Goal: Task Accomplishment & Management: Use online tool/utility

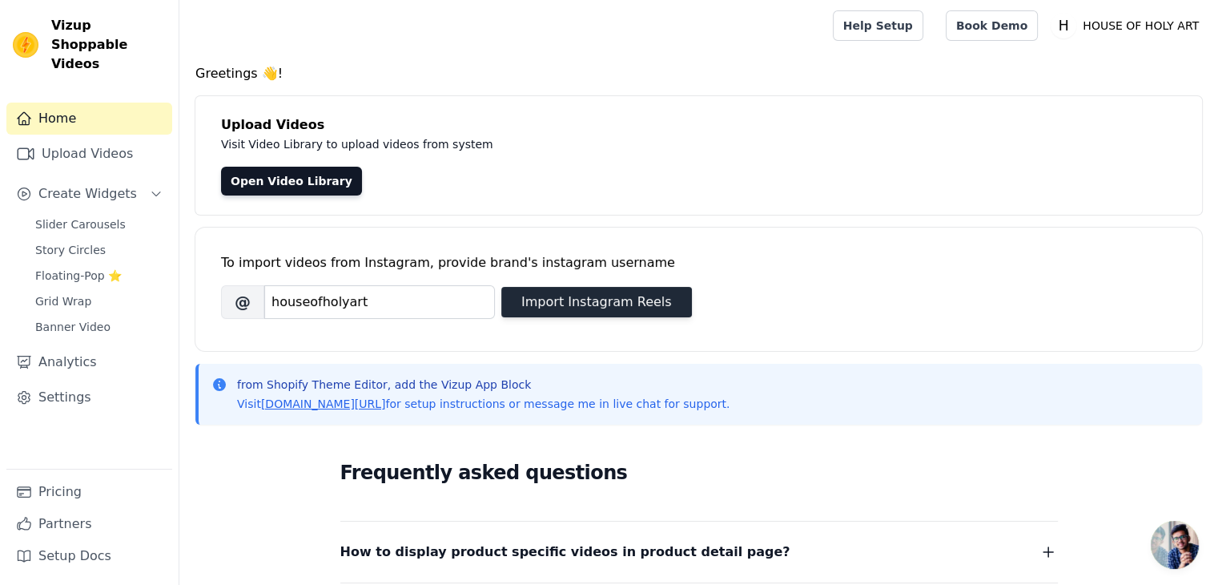
type input "houseofholyart"
click at [582, 301] on button "Import Instagram Reels" at bounding box center [596, 302] width 191 height 30
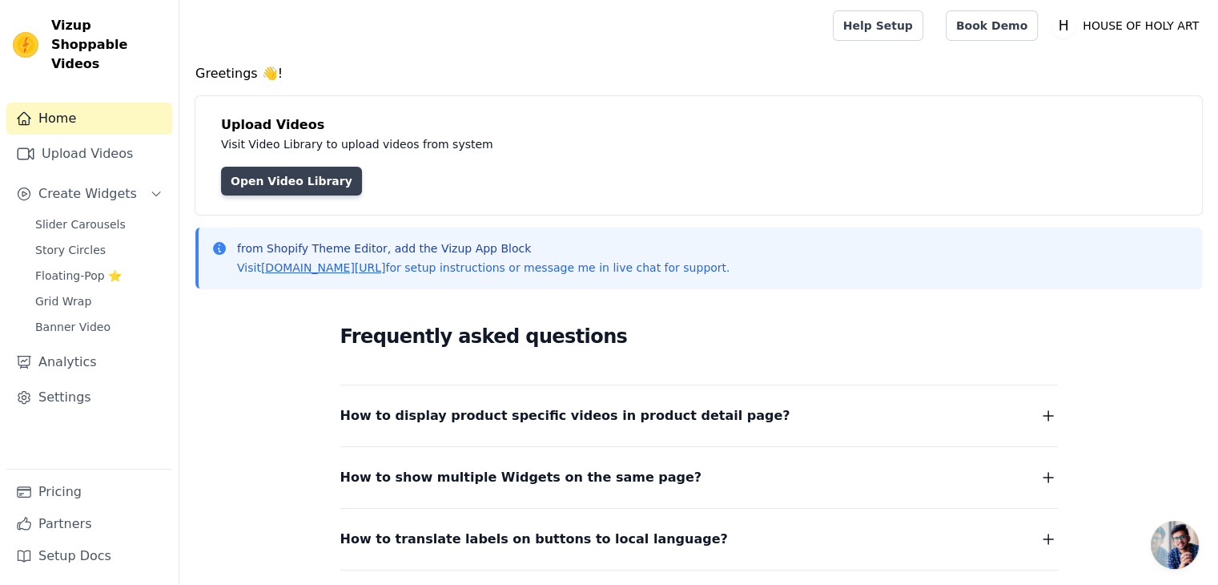
click at [282, 173] on link "Open Video Library" at bounding box center [291, 181] width 141 height 29
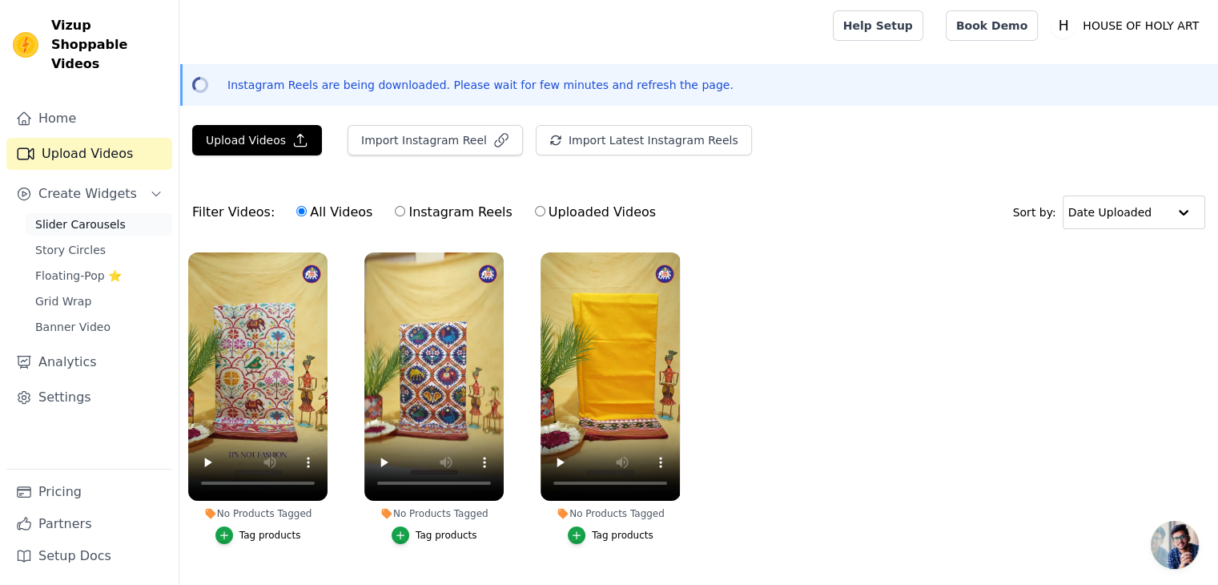
click at [67, 216] on span "Slider Carousels" at bounding box center [80, 224] width 90 height 16
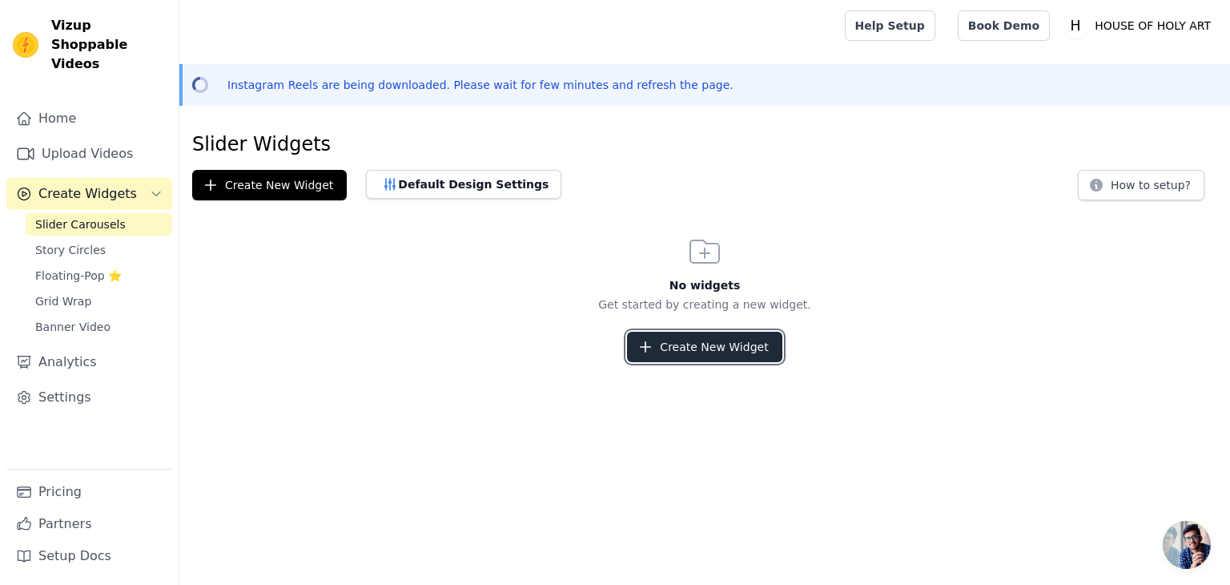
click at [705, 347] on button "Create New Widget" at bounding box center [704, 347] width 155 height 30
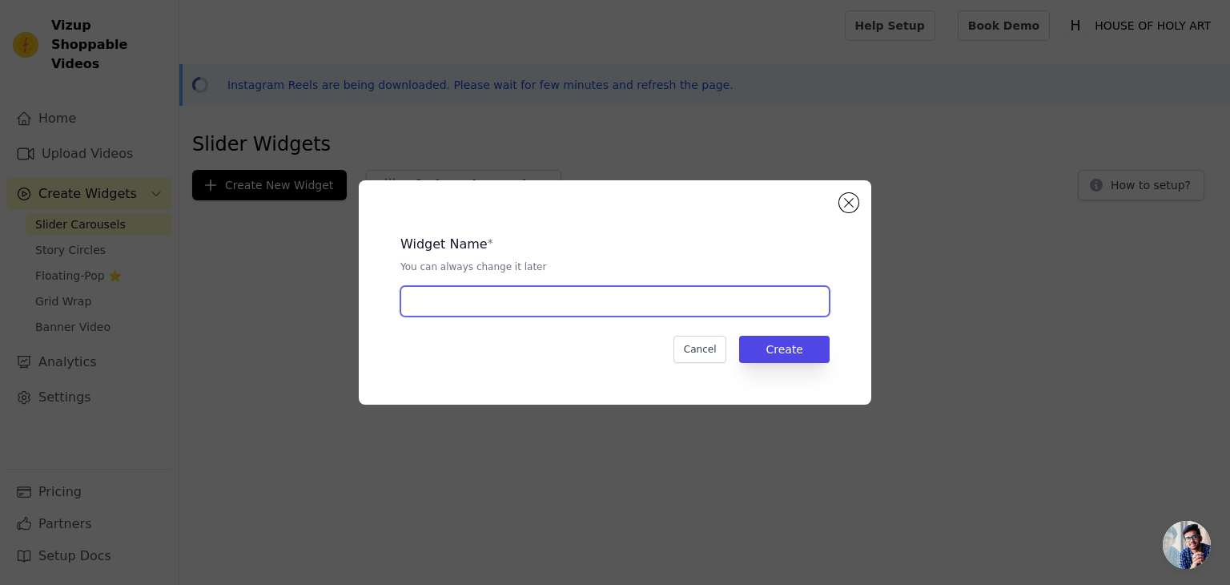
click at [551, 303] on input "text" at bounding box center [614, 301] width 429 height 30
type input "I"
type input "Reels"
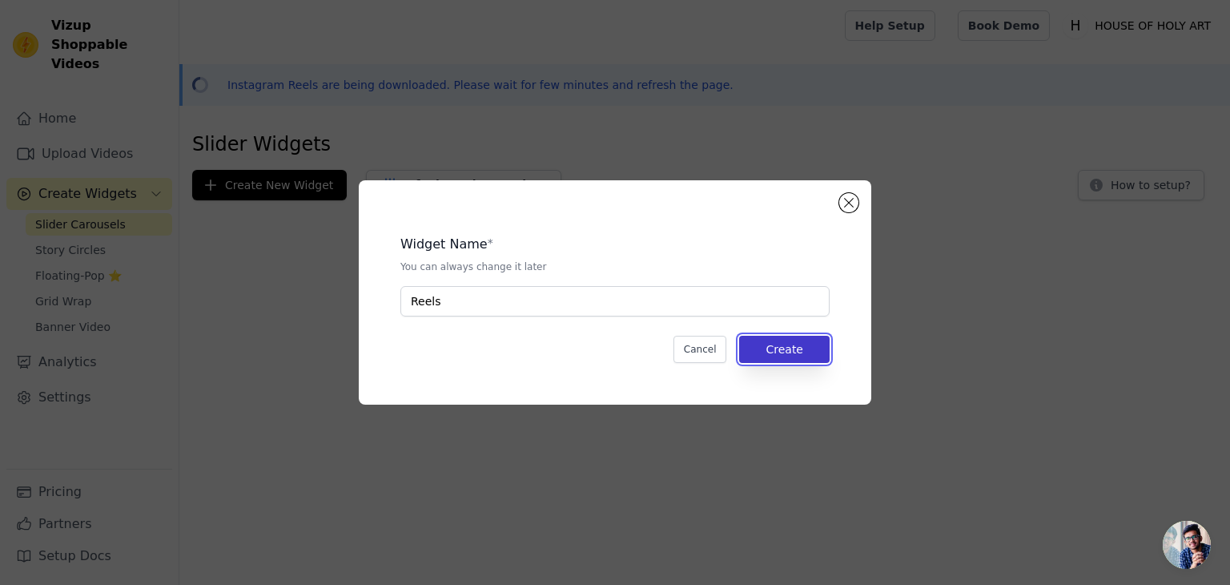
click at [785, 354] on button "Create" at bounding box center [784, 349] width 90 height 27
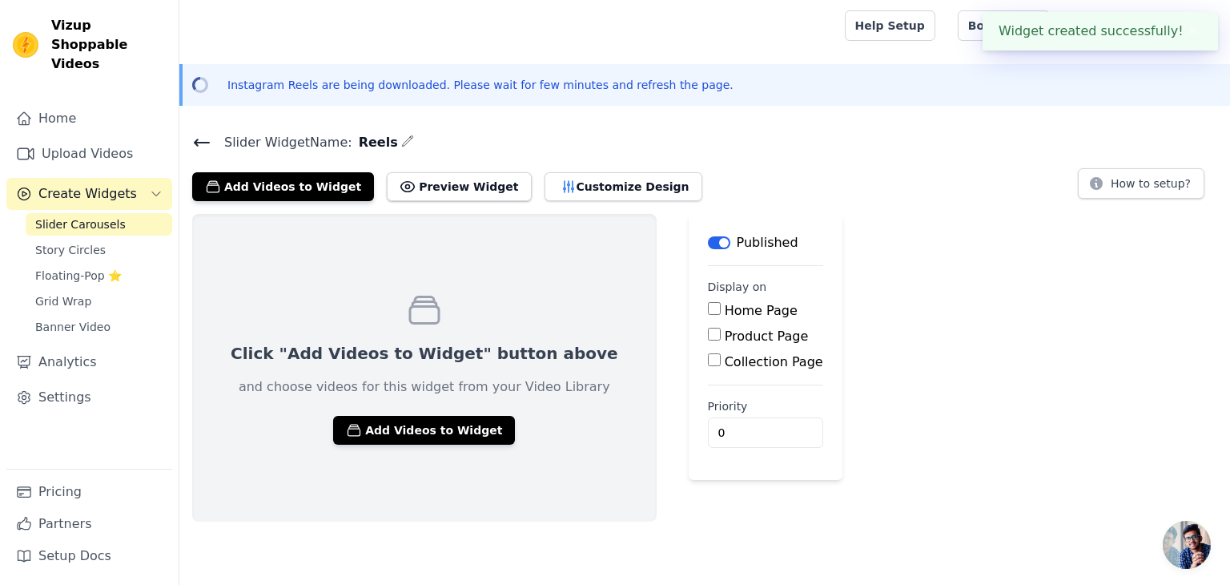
click at [708, 308] on input "Home Page" at bounding box center [714, 308] width 13 height 13
checkbox input "true"
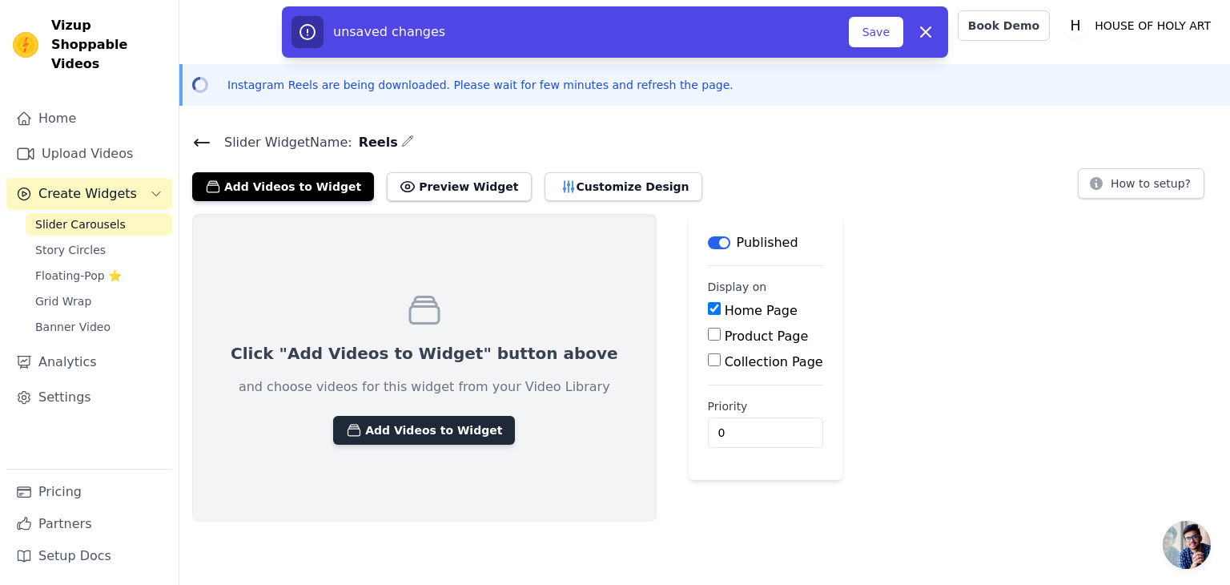
click at [441, 430] on button "Add Videos to Widget" at bounding box center [424, 430] width 182 height 29
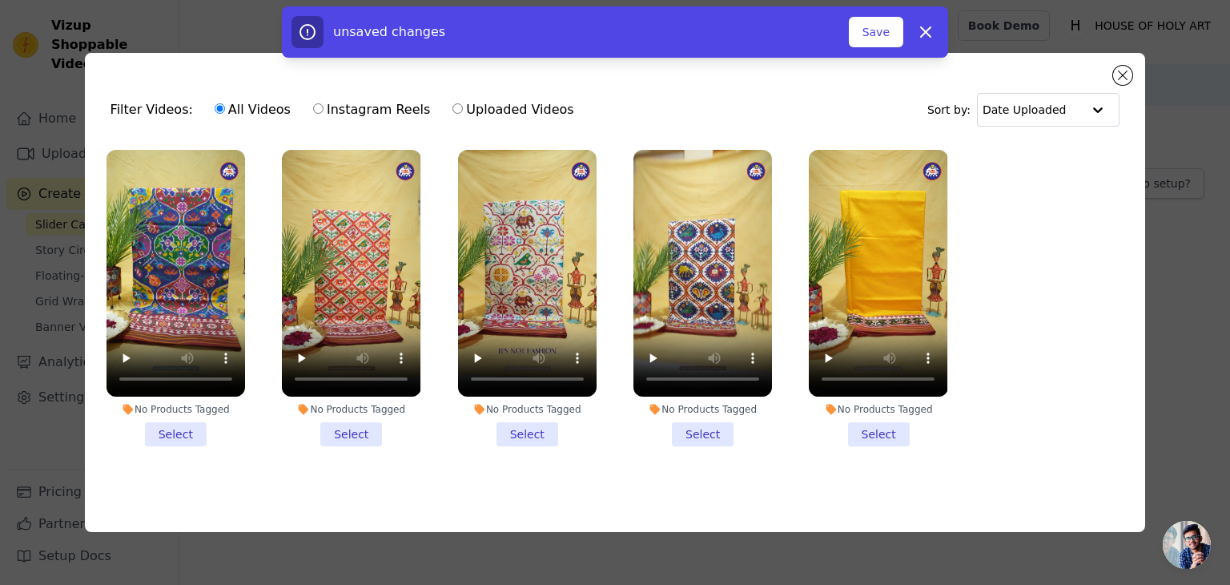
click at [167, 432] on li "No Products Tagged Select" at bounding box center [176, 298] width 139 height 296
click at [0, 0] on input "No Products Tagged Select" at bounding box center [0, 0] width 0 height 0
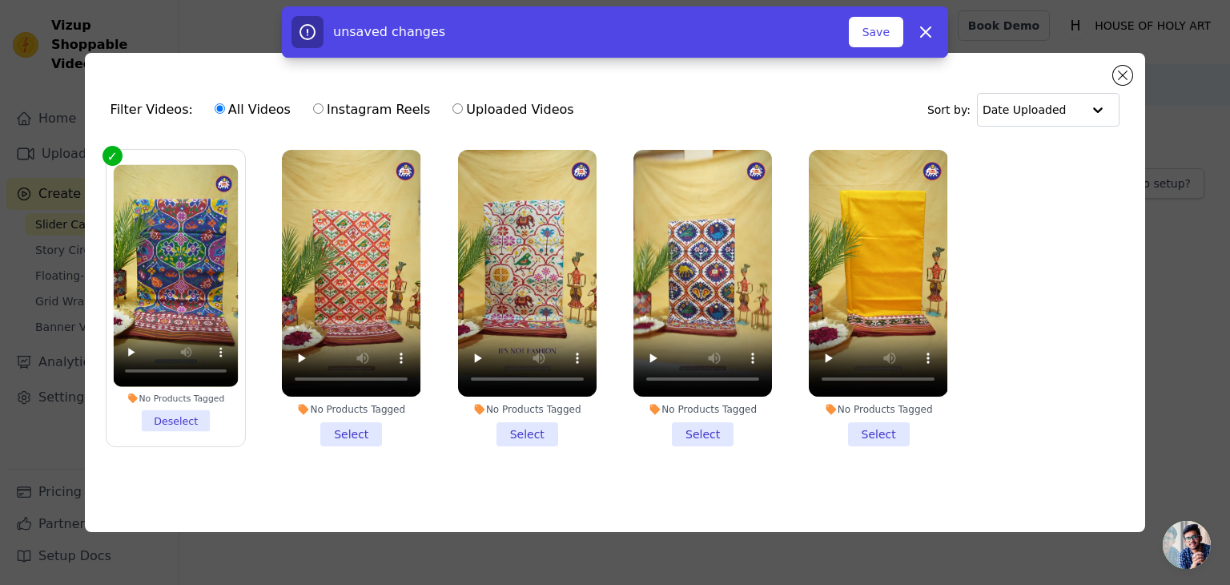
click at [344, 432] on li "No Products Tagged Select" at bounding box center [351, 298] width 139 height 296
click at [0, 0] on input "No Products Tagged Select" at bounding box center [0, 0] width 0 height 0
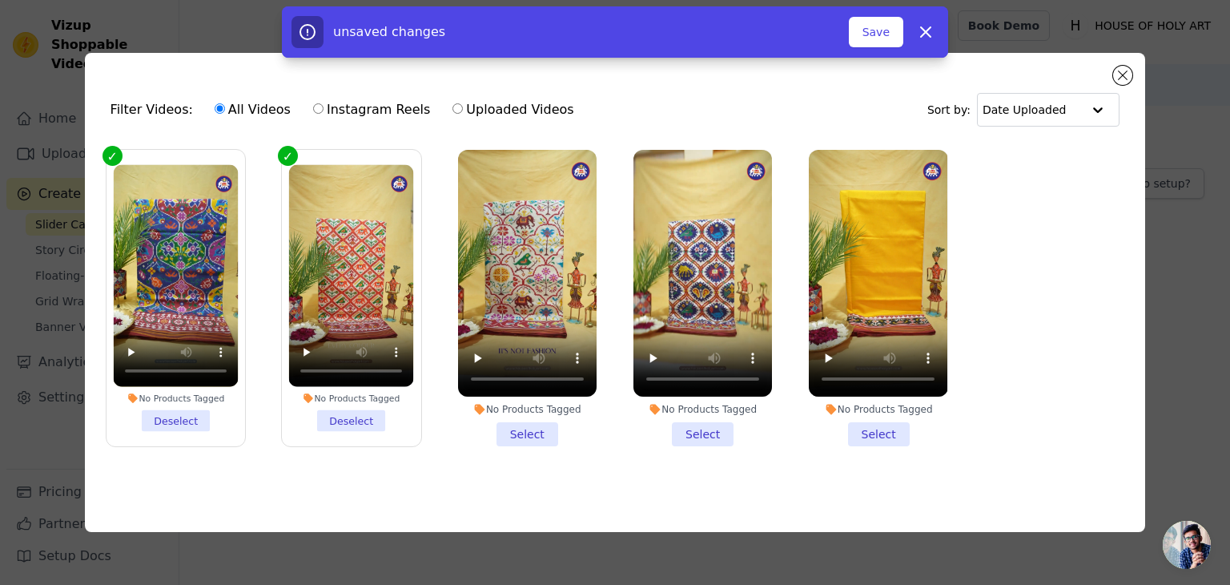
click at [511, 433] on li "No Products Tagged Select" at bounding box center [527, 298] width 139 height 296
click at [0, 0] on input "No Products Tagged Select" at bounding box center [0, 0] width 0 height 0
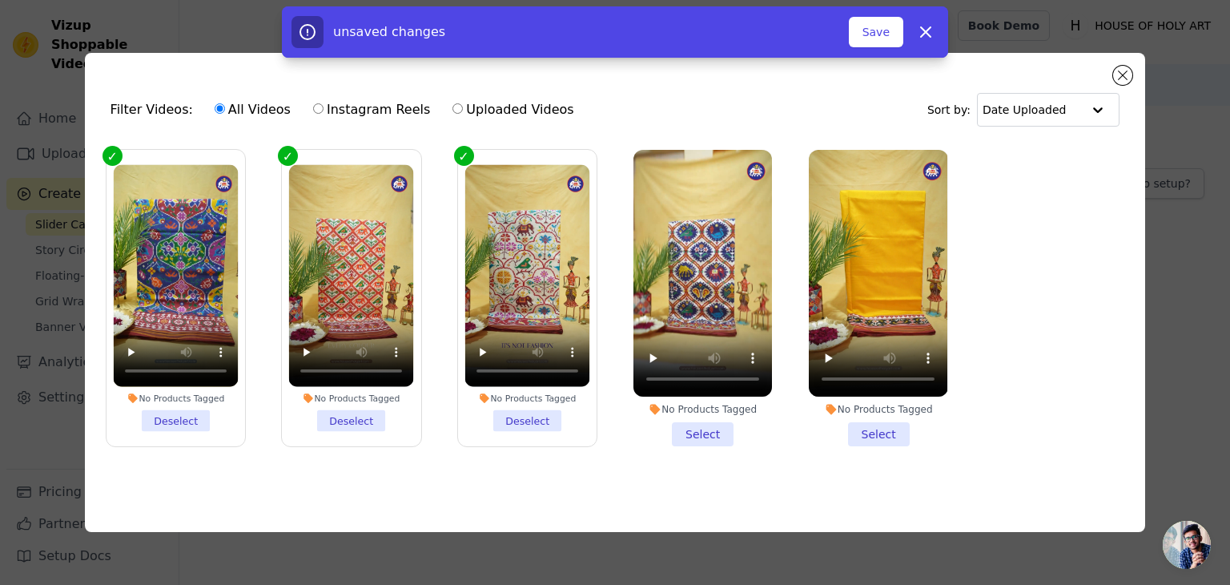
click at [692, 432] on li "No Products Tagged Select" at bounding box center [702, 298] width 139 height 296
click at [0, 0] on input "No Products Tagged Select" at bounding box center [0, 0] width 0 height 0
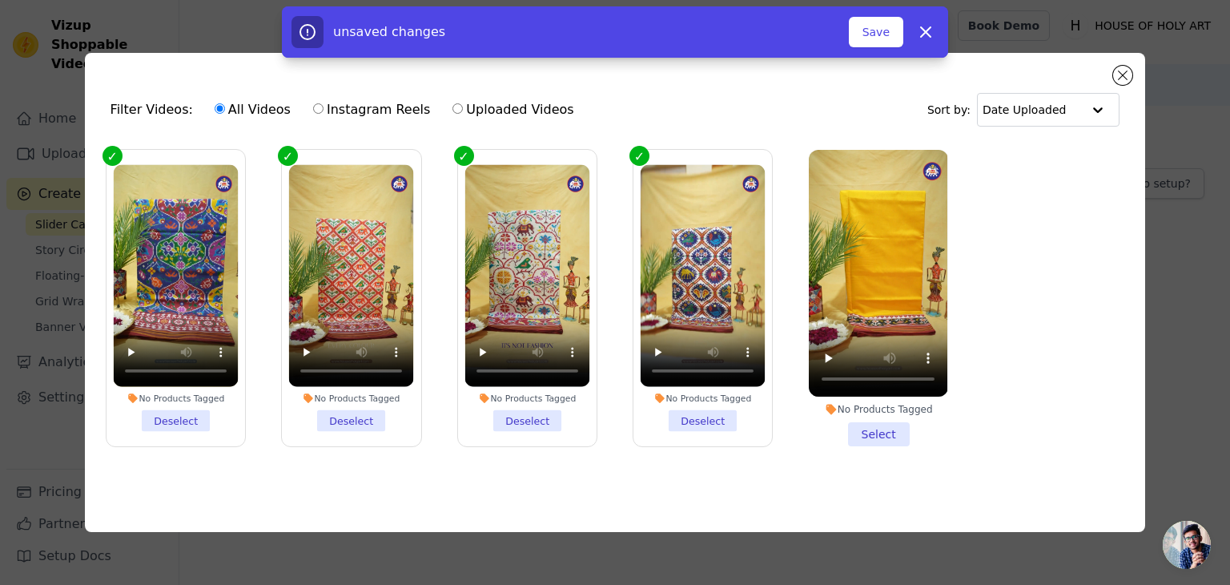
click at [887, 430] on li "No Products Tagged Select" at bounding box center [878, 298] width 139 height 296
click at [0, 0] on input "No Products Tagged Select" at bounding box center [0, 0] width 0 height 0
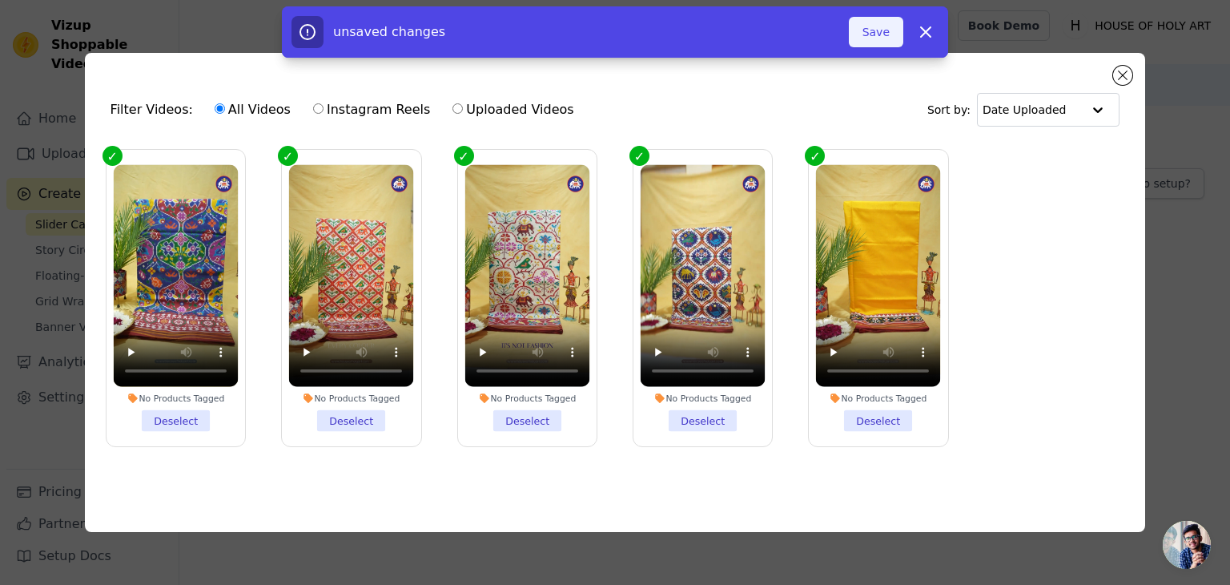
click at [872, 32] on button "Save" at bounding box center [876, 32] width 54 height 30
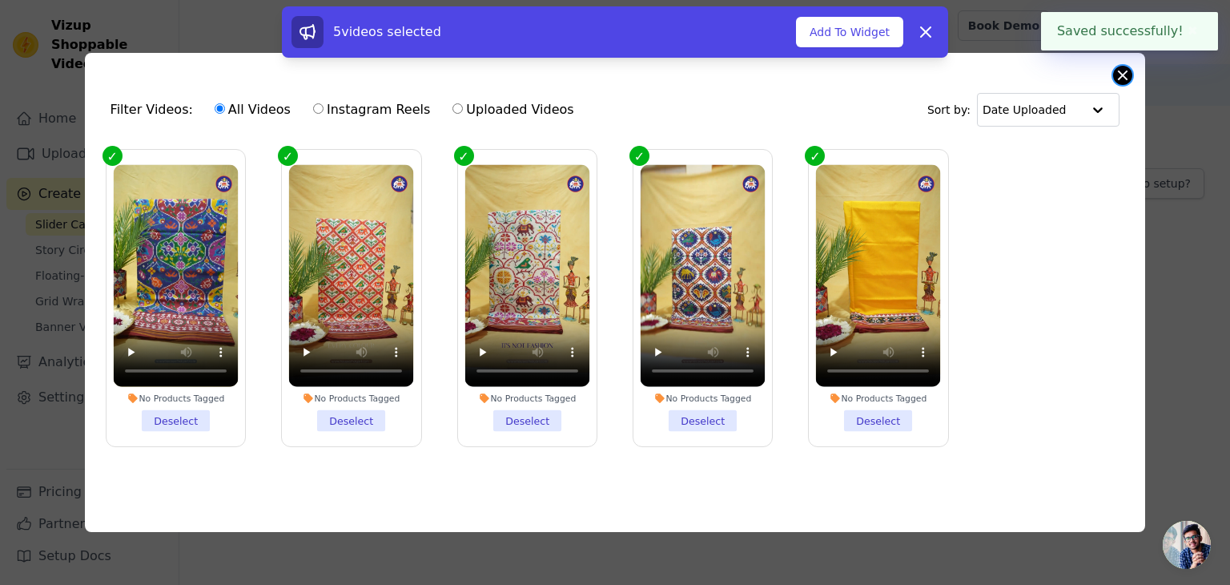
click at [1115, 71] on button "Close modal" at bounding box center [1122, 75] width 19 height 19
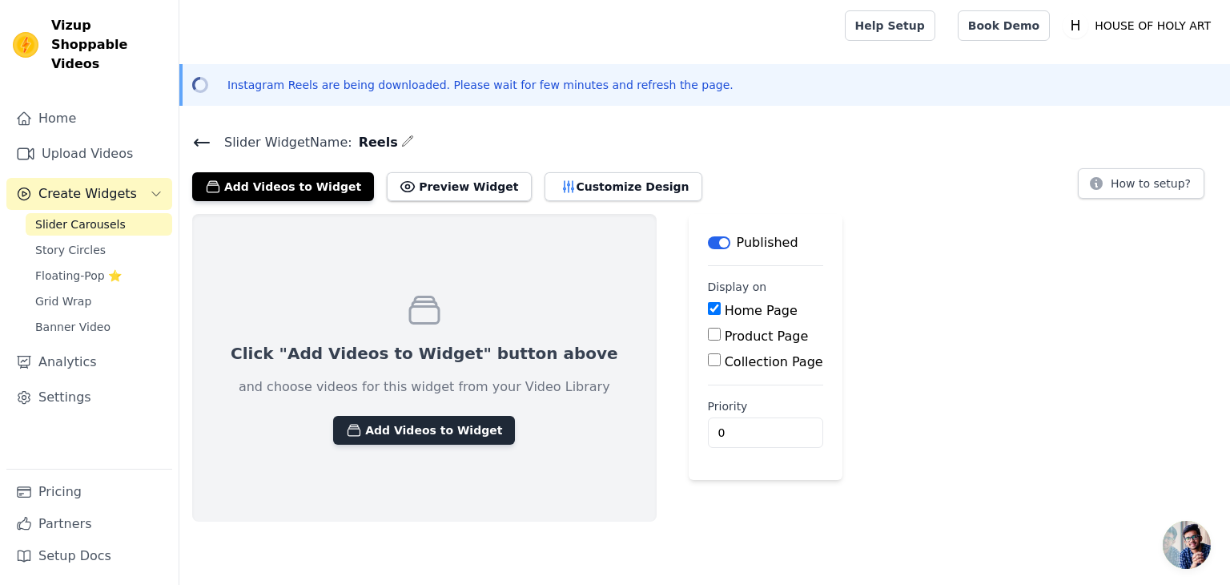
click at [424, 430] on button "Add Videos to Widget" at bounding box center [424, 430] width 182 height 29
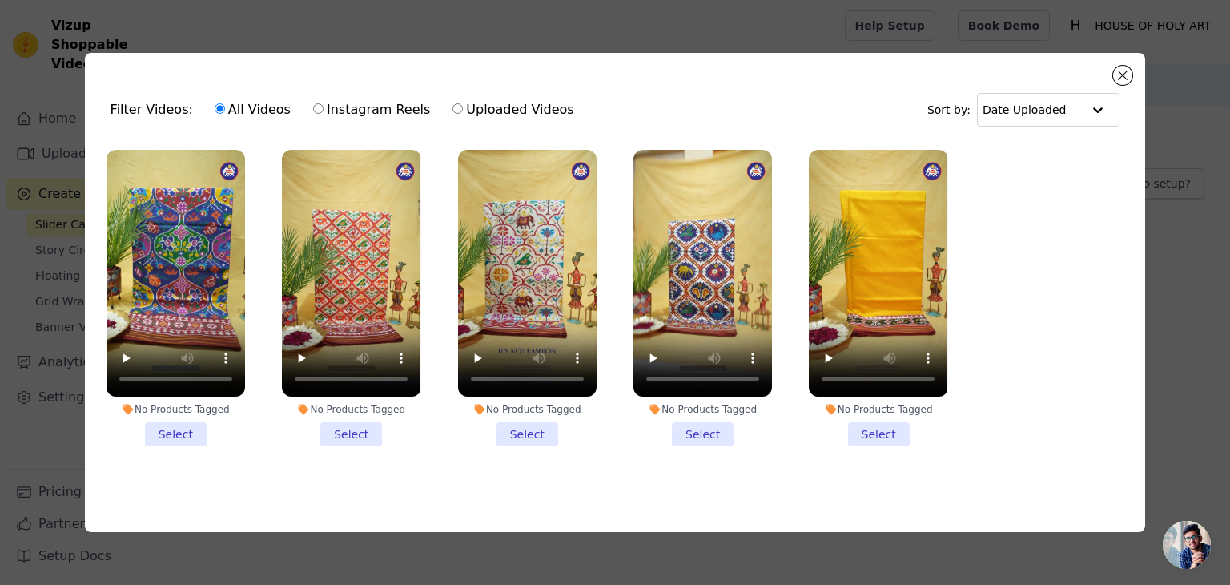
click at [171, 432] on li "No Products Tagged Select" at bounding box center [176, 298] width 139 height 296
click at [0, 0] on input "No Products Tagged Select" at bounding box center [0, 0] width 0 height 0
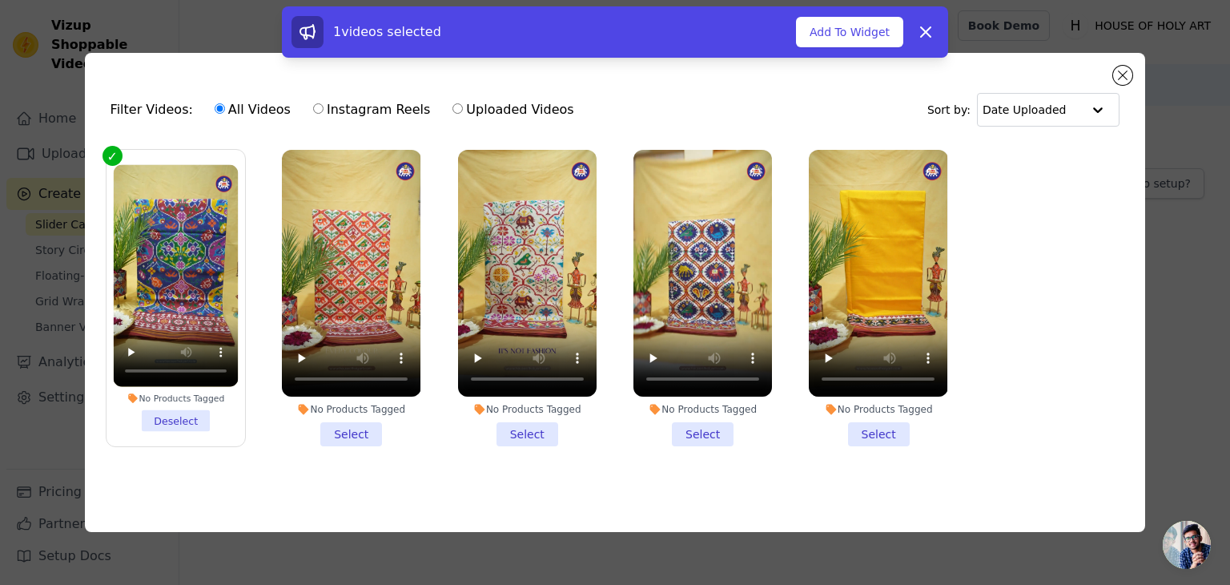
click at [365, 422] on li "No Products Tagged Select" at bounding box center [351, 298] width 139 height 296
click at [0, 0] on input "No Products Tagged Select" at bounding box center [0, 0] width 0 height 0
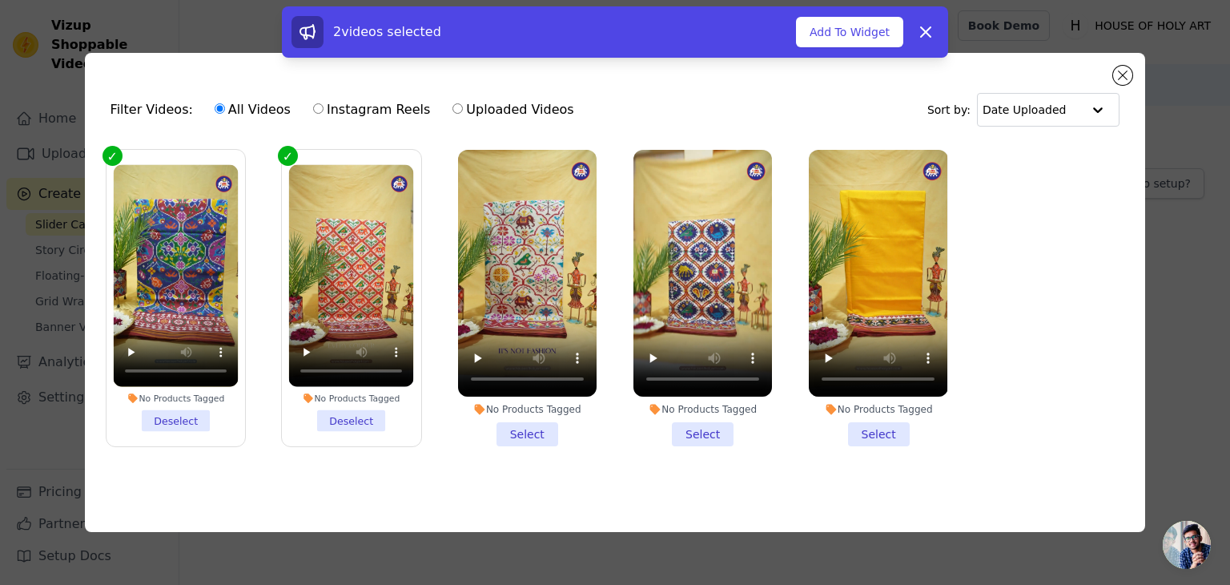
click at [532, 430] on li "No Products Tagged Select" at bounding box center [527, 298] width 139 height 296
click at [0, 0] on input "No Products Tagged Select" at bounding box center [0, 0] width 0 height 0
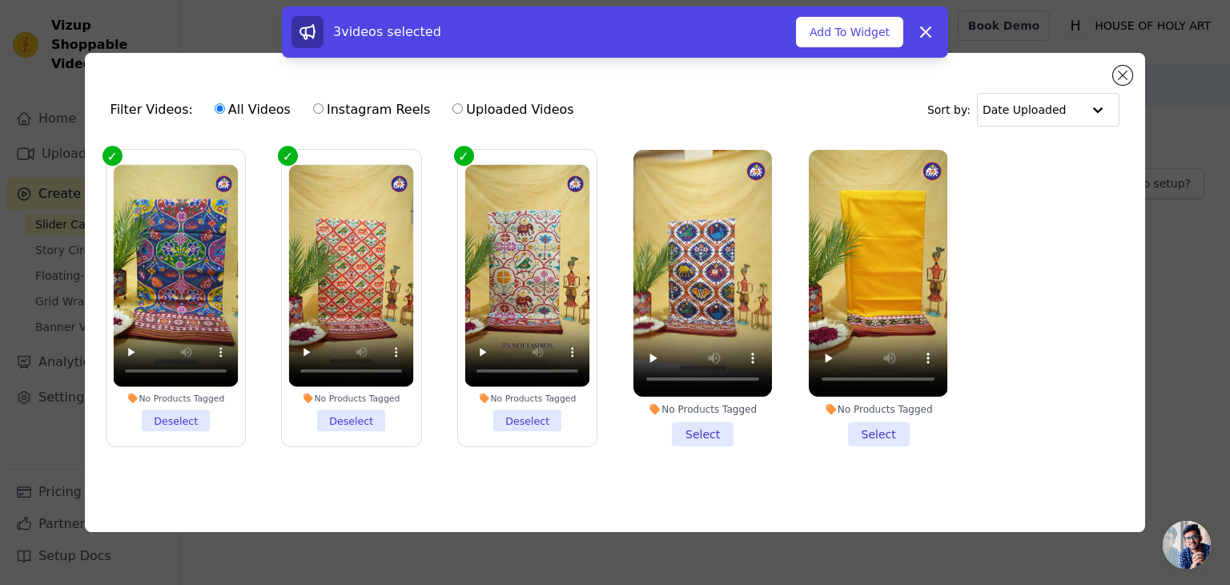
click at [721, 440] on li "No Products Tagged Select" at bounding box center [702, 298] width 139 height 296
click at [0, 0] on input "No Products Tagged Select" at bounding box center [0, 0] width 0 height 0
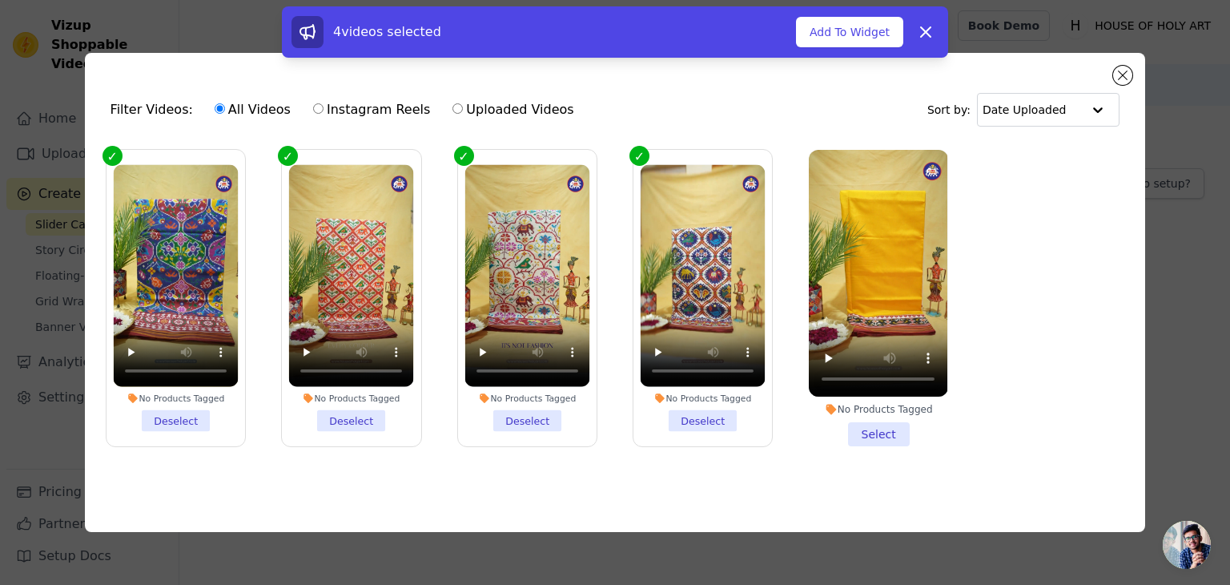
click at [875, 427] on li "No Products Tagged Select" at bounding box center [878, 298] width 139 height 296
click at [0, 0] on input "No Products Tagged Select" at bounding box center [0, 0] width 0 height 0
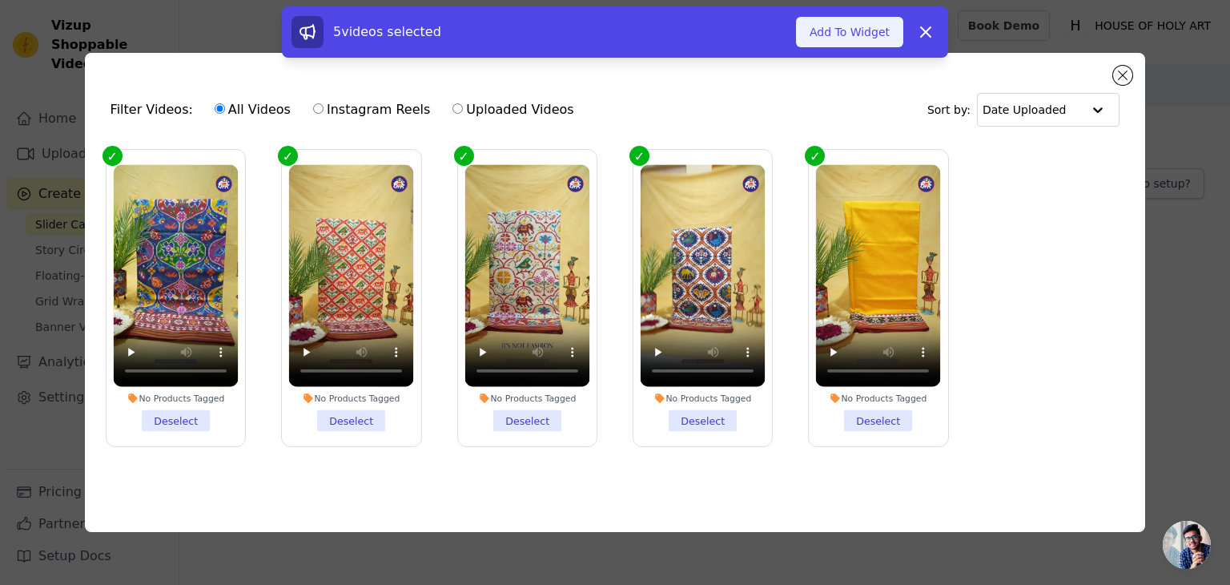
click at [864, 32] on button "Add To Widget" at bounding box center [849, 32] width 107 height 30
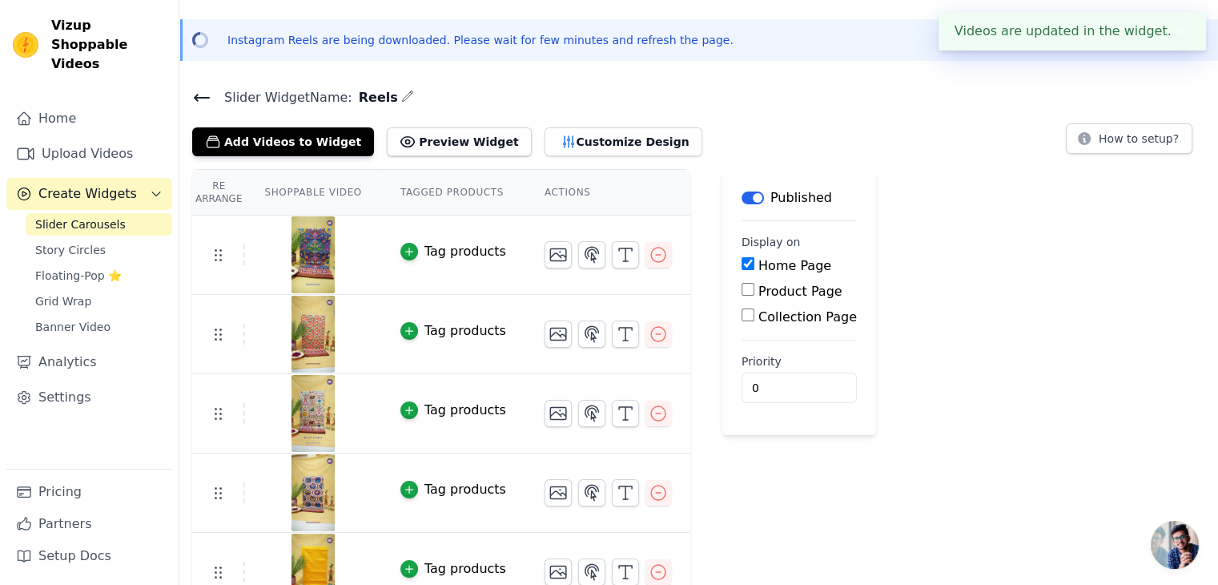
scroll to position [70, 0]
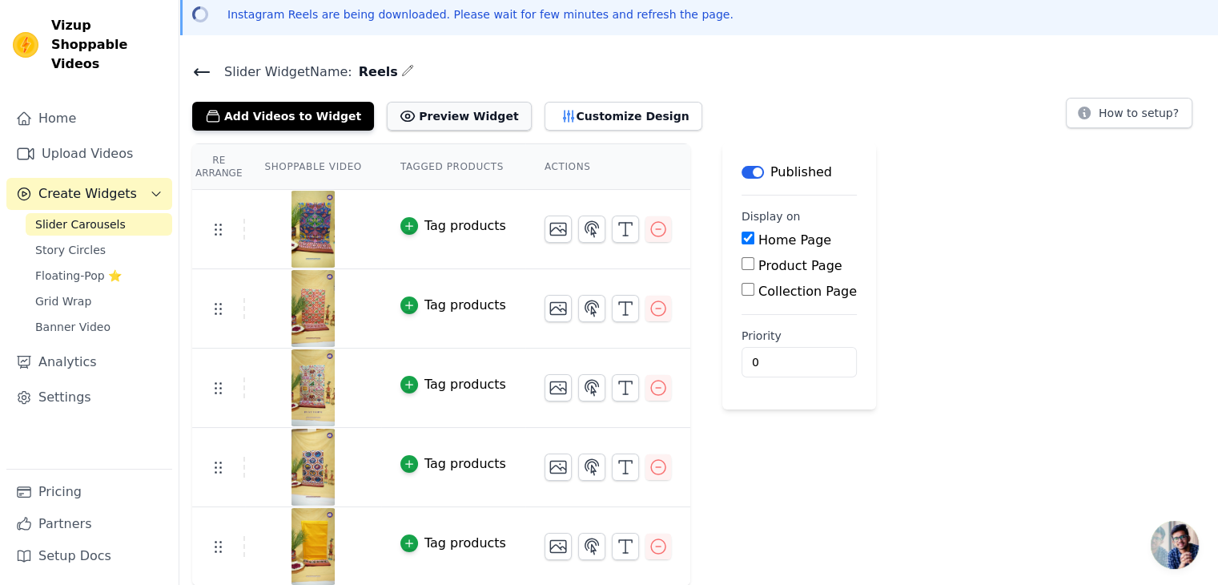
click at [427, 108] on button "Preview Widget" at bounding box center [459, 116] width 144 height 29
click at [573, 116] on button "Customize Design" at bounding box center [624, 116] width 158 height 29
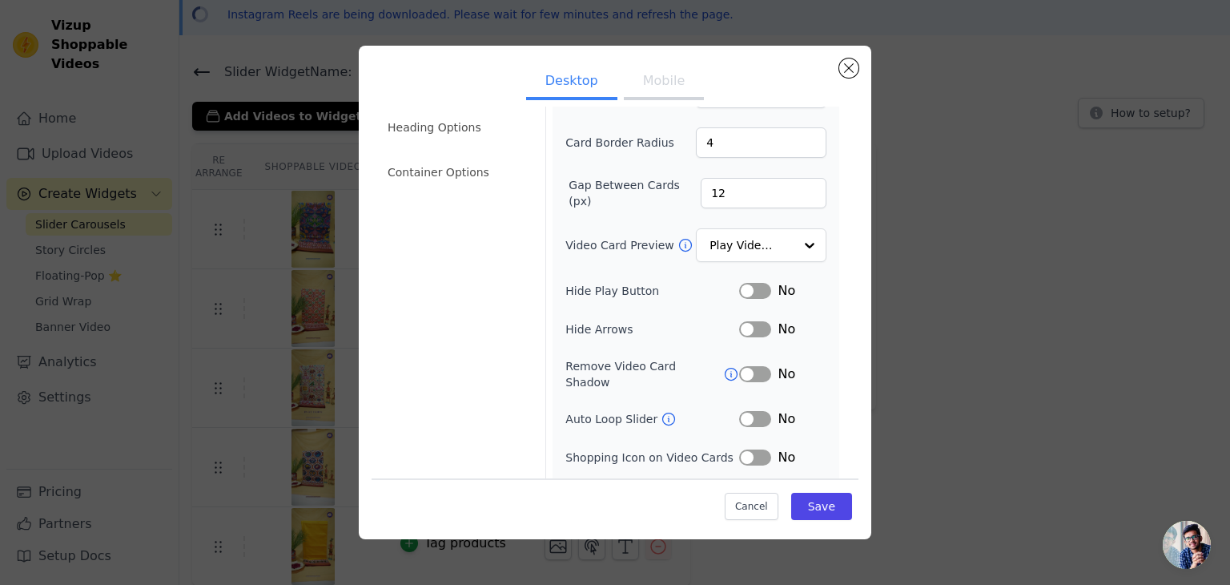
scroll to position [125, 0]
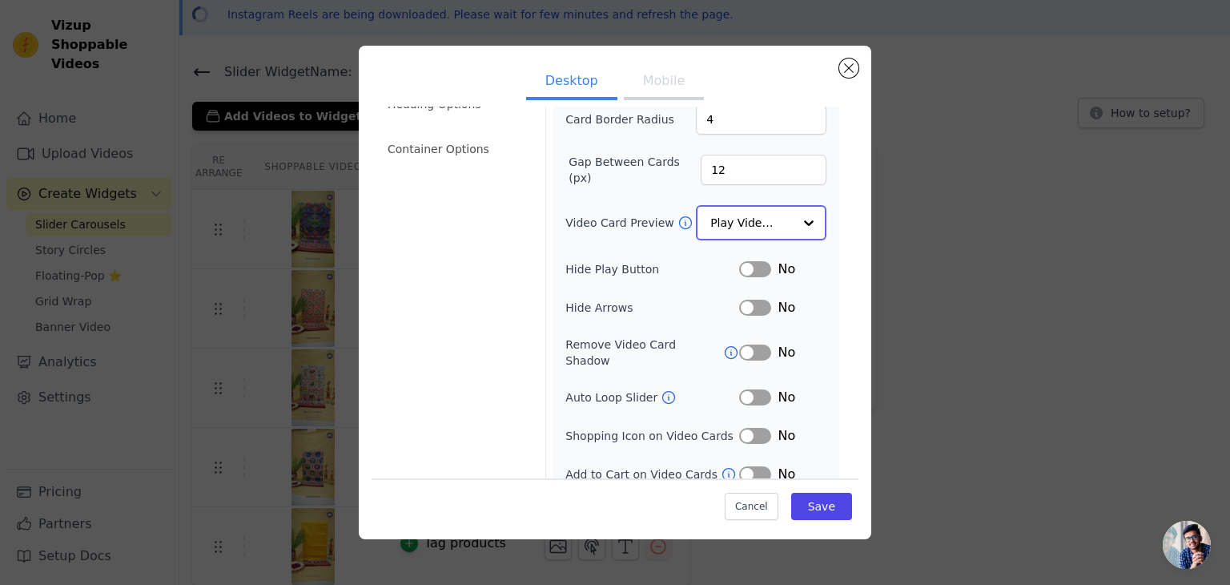
click at [763, 223] on input "Video Card Preview" at bounding box center [751, 223] width 82 height 32
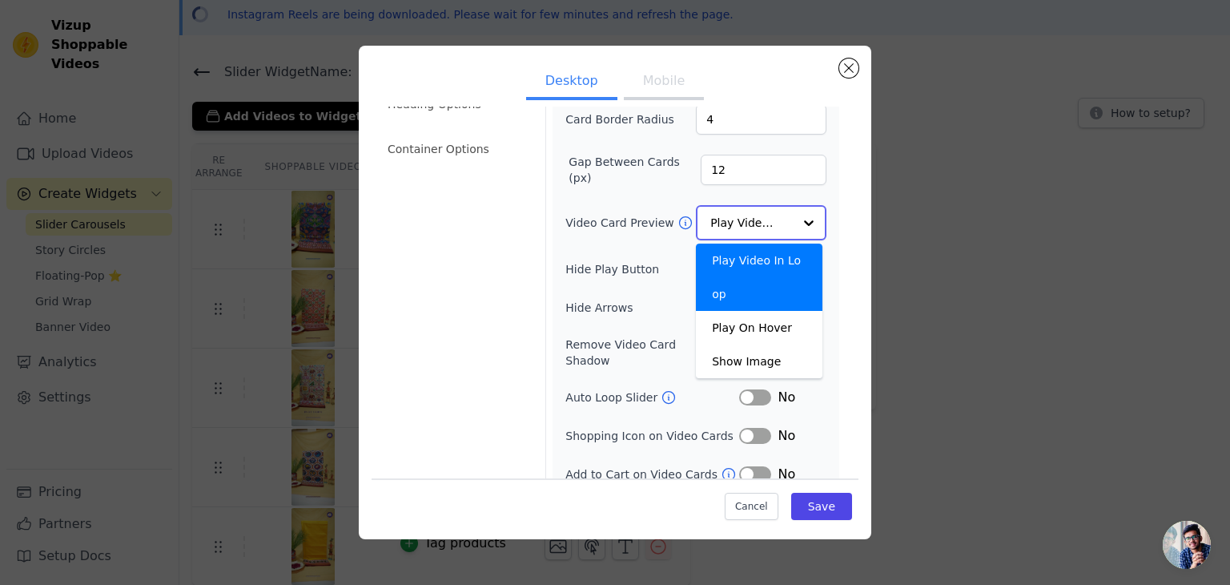
click at [763, 223] on input "Video Card Preview" at bounding box center [751, 223] width 82 height 32
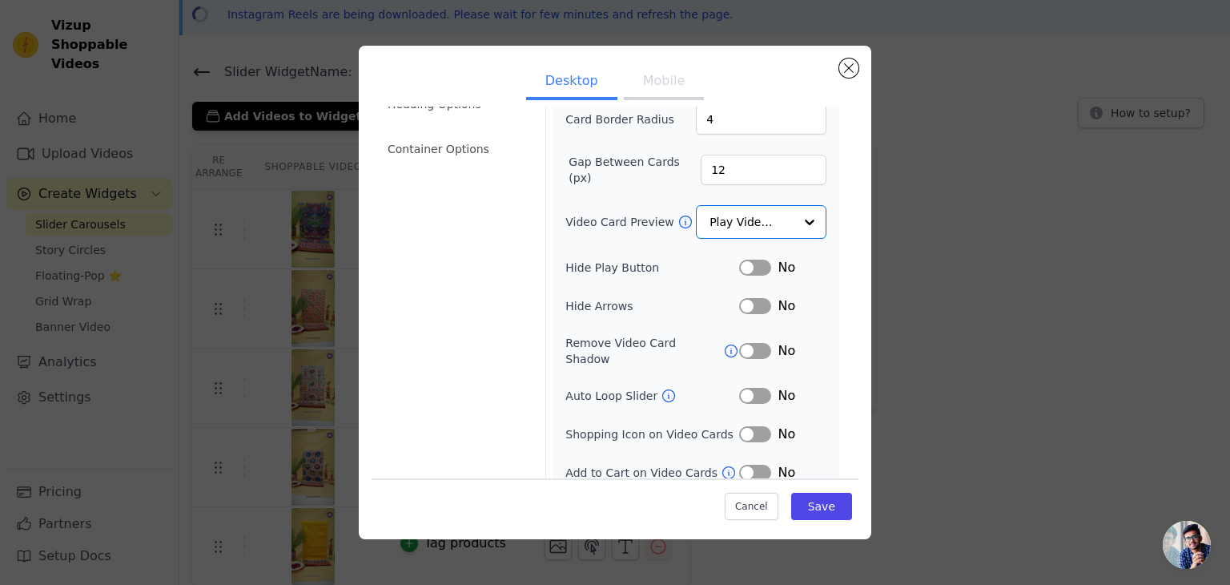
click at [739, 267] on button "Label" at bounding box center [755, 267] width 32 height 16
click at [739, 388] on button "Label" at bounding box center [755, 396] width 32 height 16
click at [812, 504] on button "Save" at bounding box center [821, 506] width 61 height 27
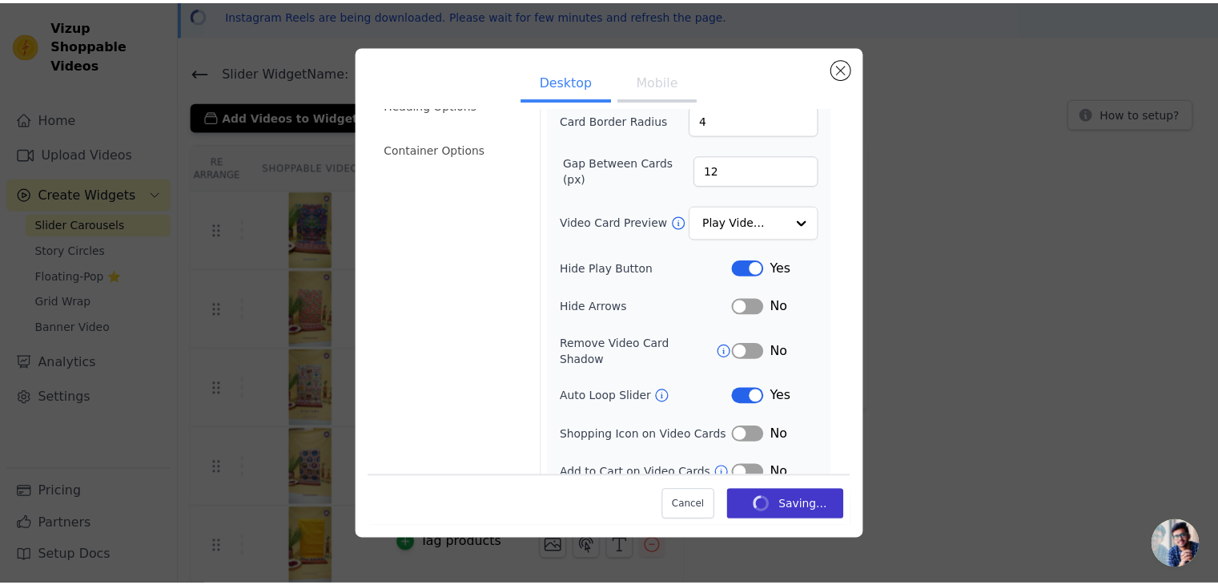
scroll to position [70, 0]
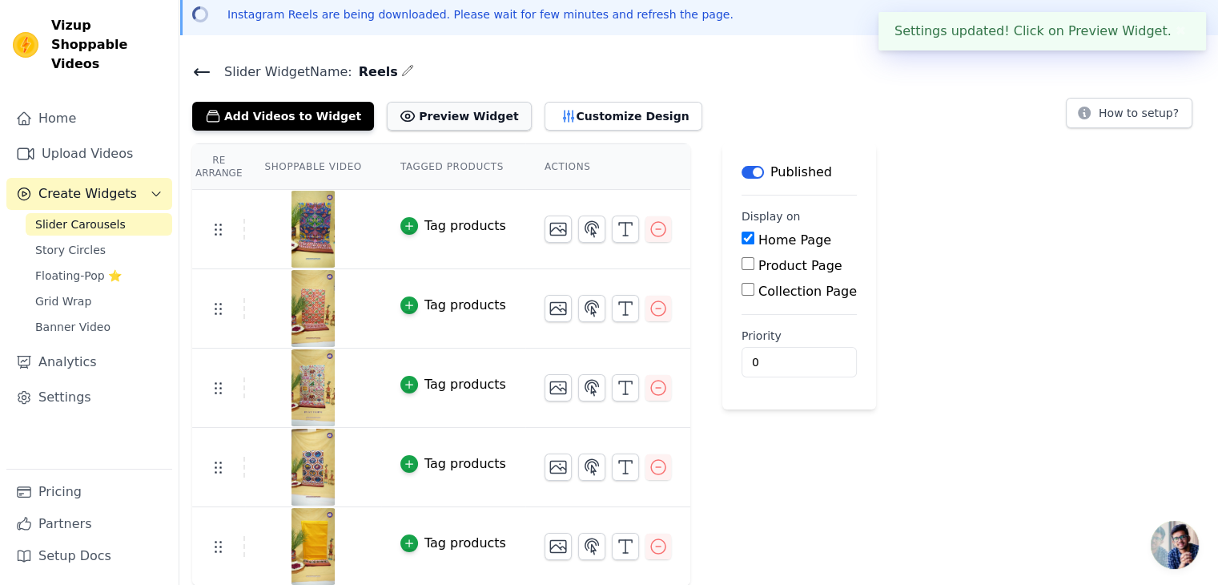
click at [413, 113] on button "Preview Widget" at bounding box center [459, 116] width 144 height 29
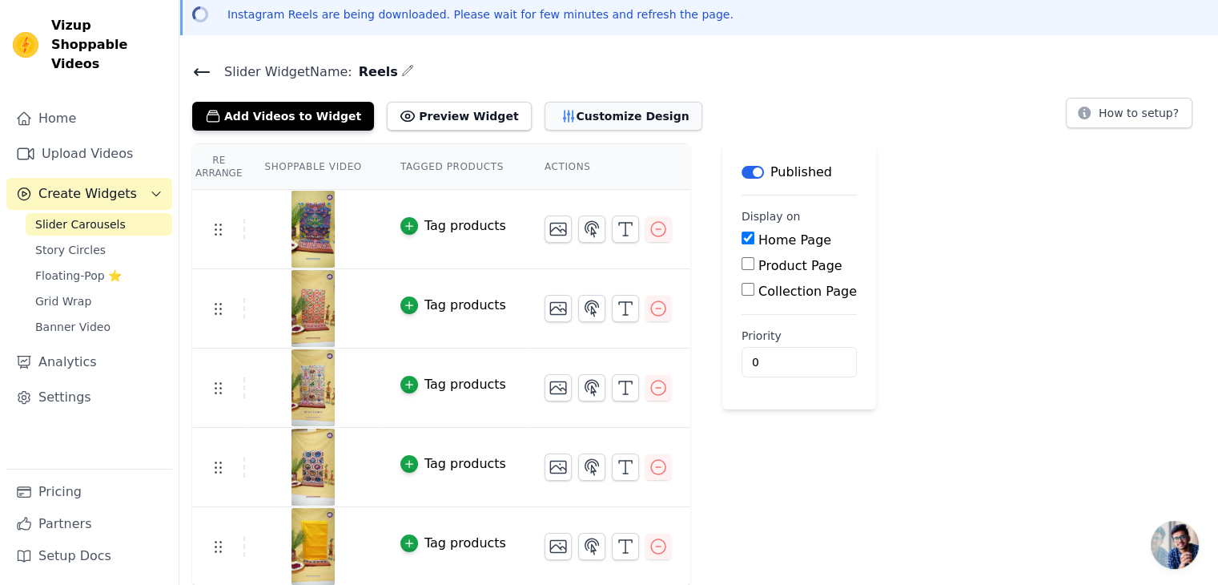
click at [573, 123] on button "Customize Design" at bounding box center [624, 116] width 158 height 29
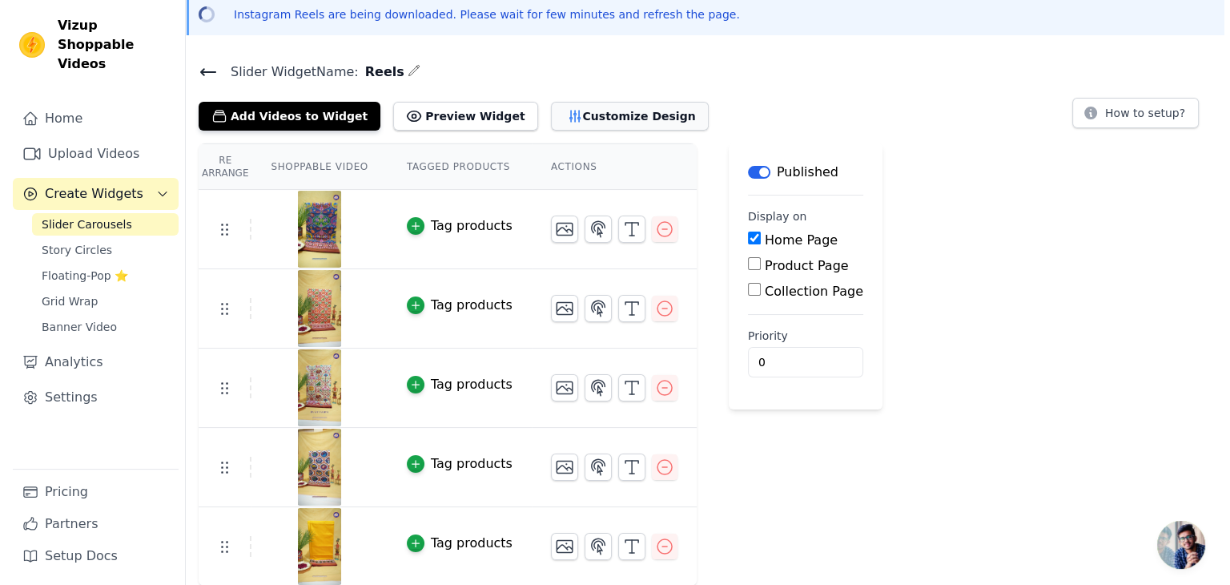
scroll to position [0, 0]
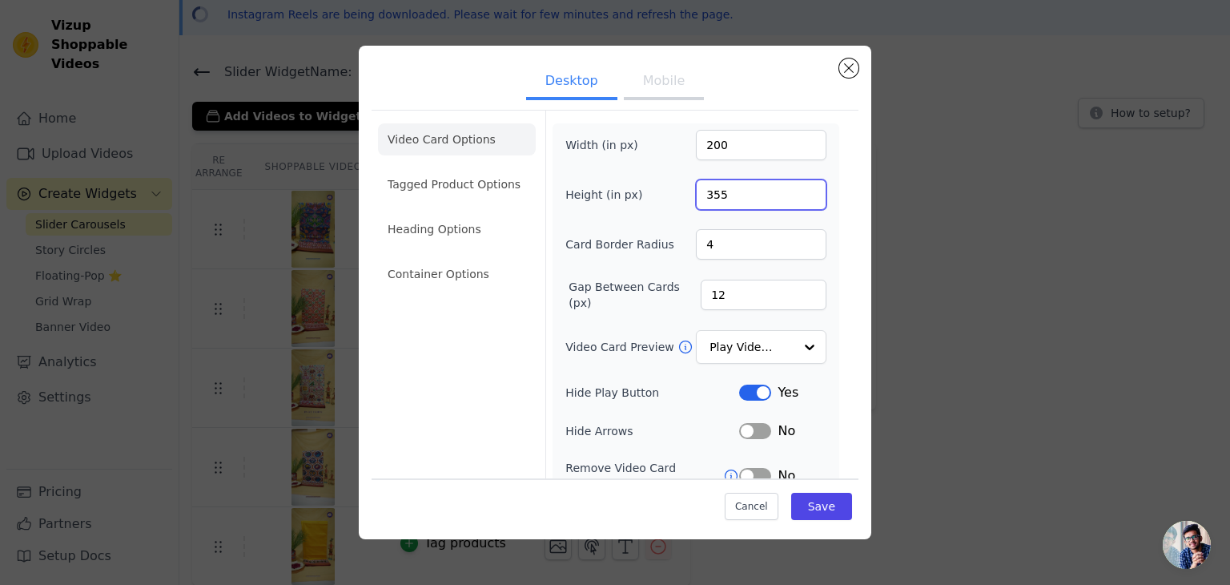
click at [736, 196] on input "355" at bounding box center [761, 194] width 131 height 30
type input "500"
click at [811, 516] on button "Save" at bounding box center [821, 506] width 61 height 27
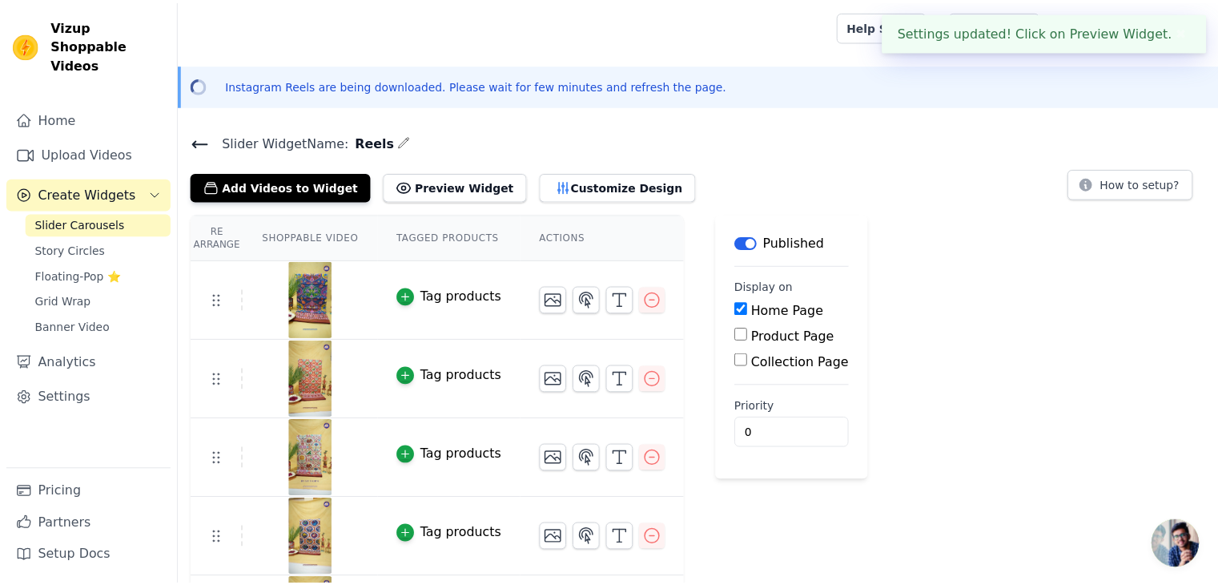
scroll to position [70, 0]
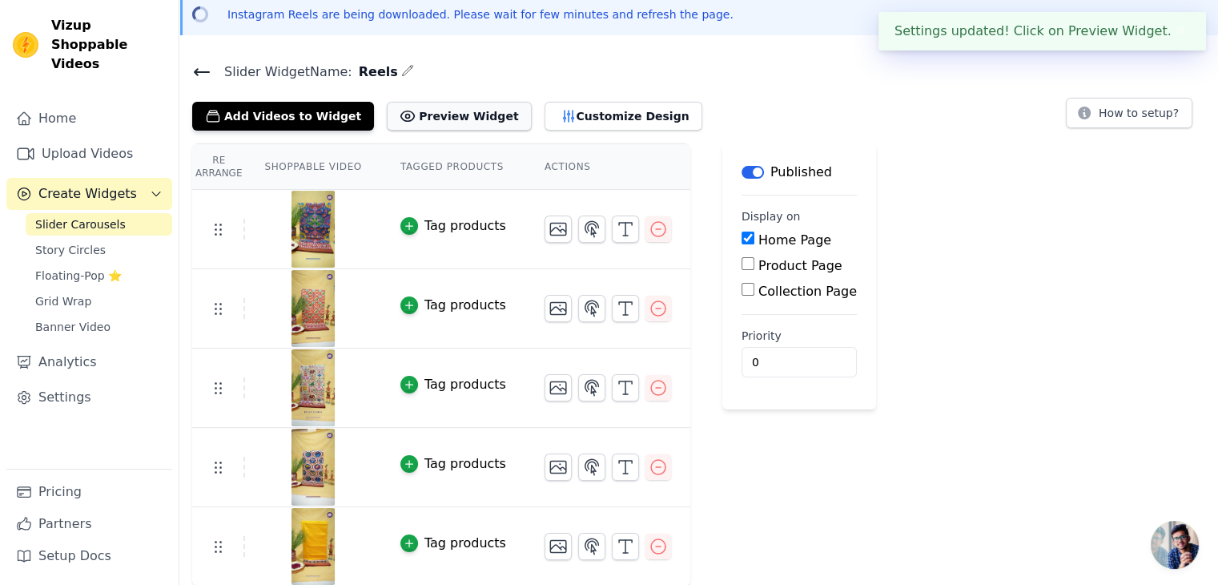
click at [427, 113] on button "Preview Widget" at bounding box center [459, 116] width 144 height 29
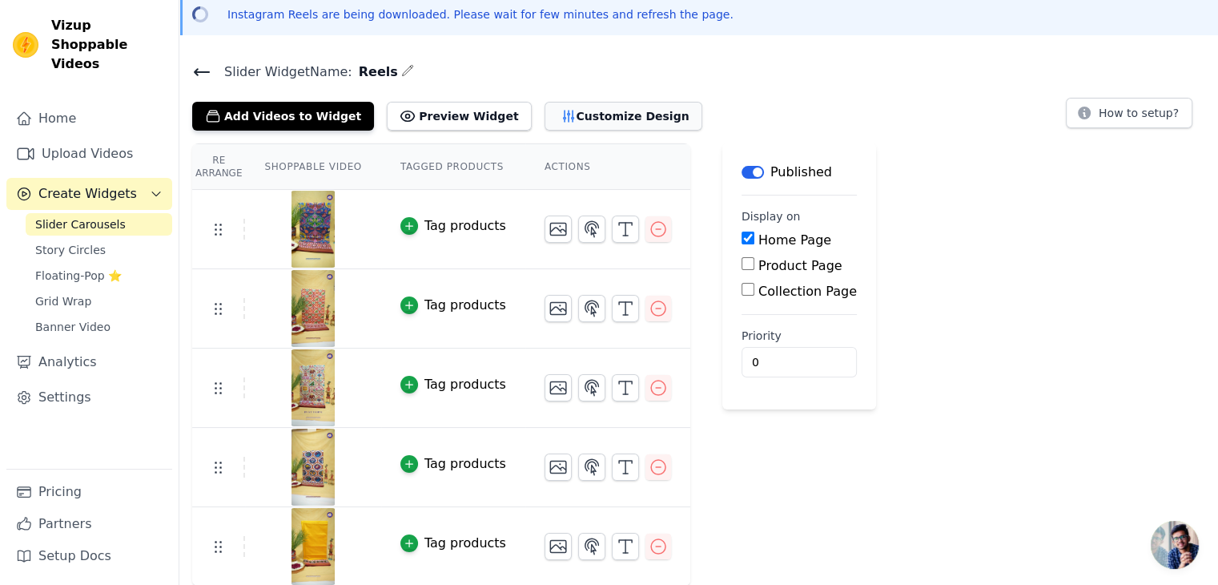
click at [565, 123] on button "Customize Design" at bounding box center [624, 116] width 158 height 29
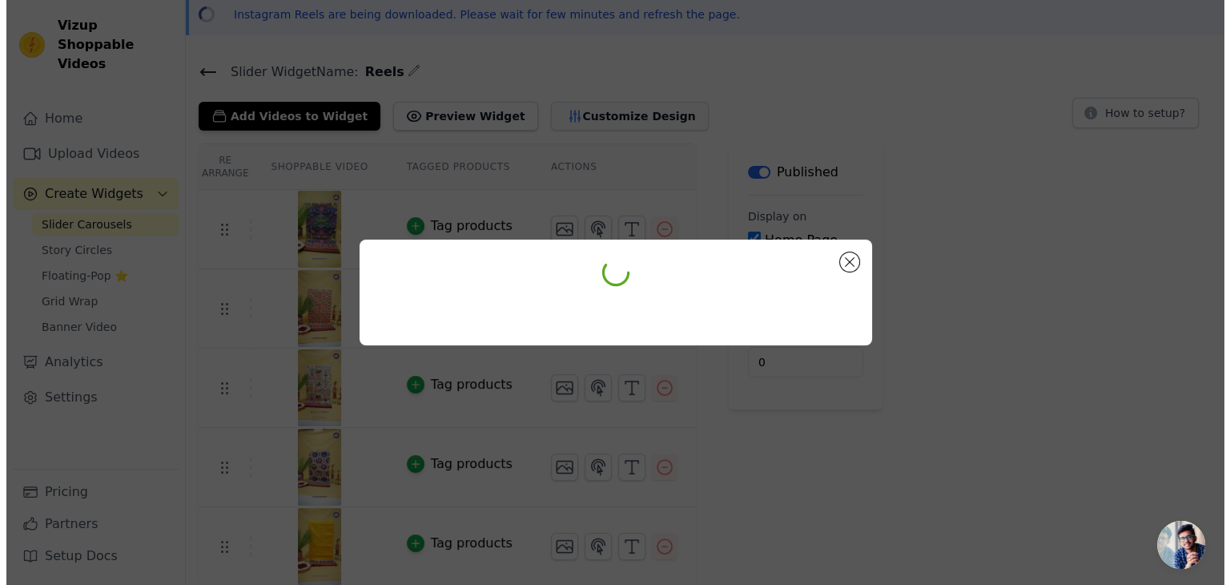
scroll to position [0, 0]
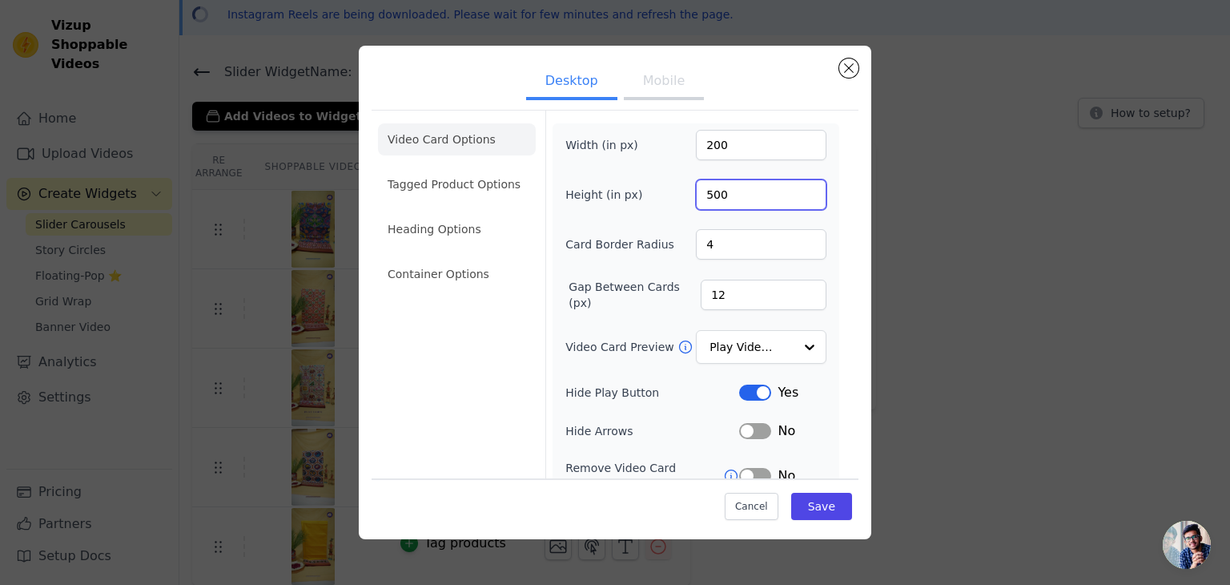
click at [755, 193] on input "500" at bounding box center [761, 194] width 131 height 30
click at [718, 148] on input "200" at bounding box center [761, 145] width 131 height 30
type input "350"
click at [735, 202] on input "500" at bounding box center [761, 194] width 131 height 30
type input "480"
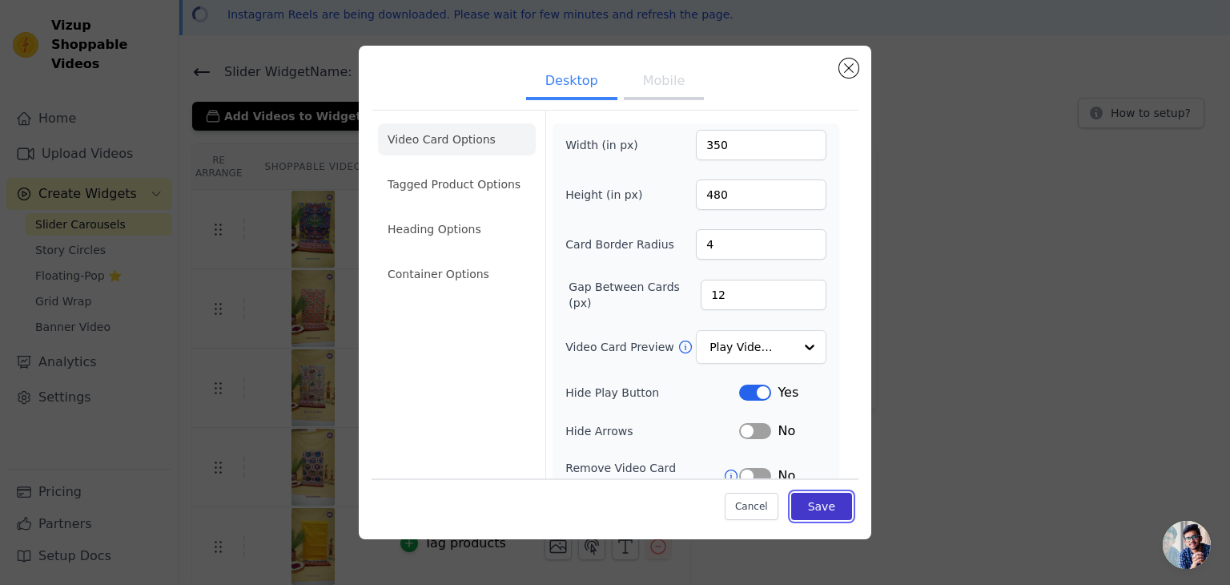
click at [818, 510] on button "Save" at bounding box center [821, 506] width 61 height 27
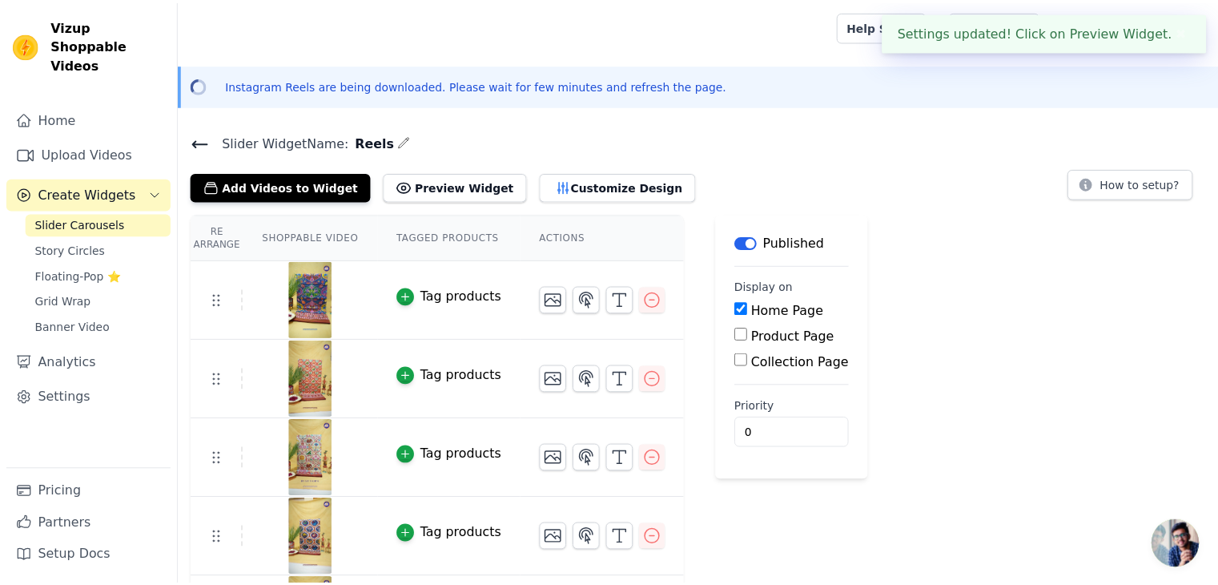
scroll to position [70, 0]
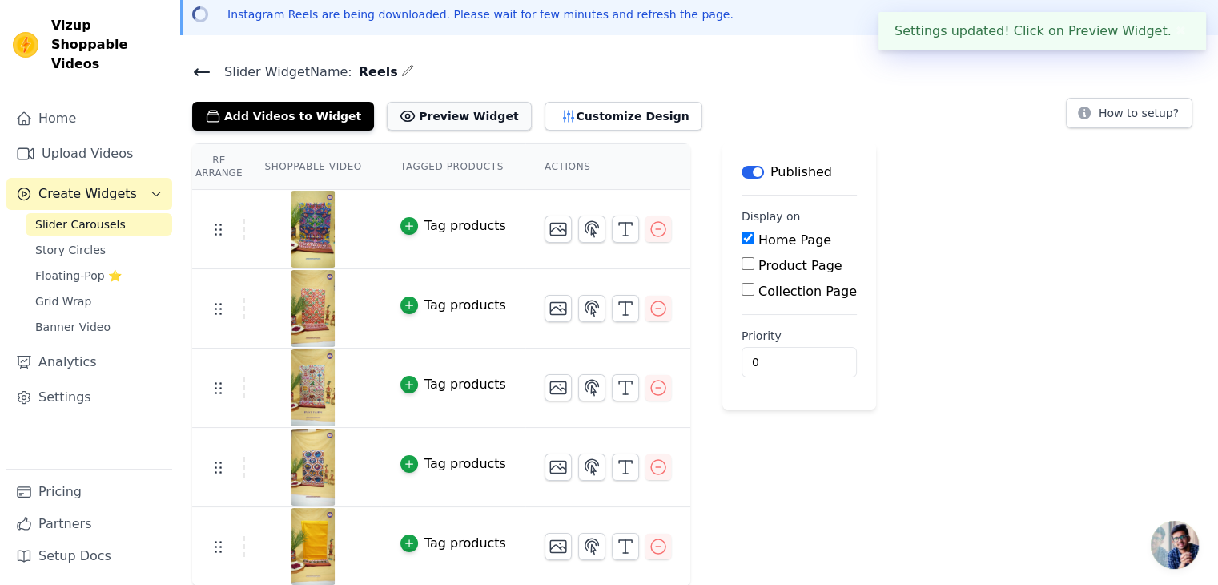
click at [416, 123] on button "Preview Widget" at bounding box center [459, 116] width 144 height 29
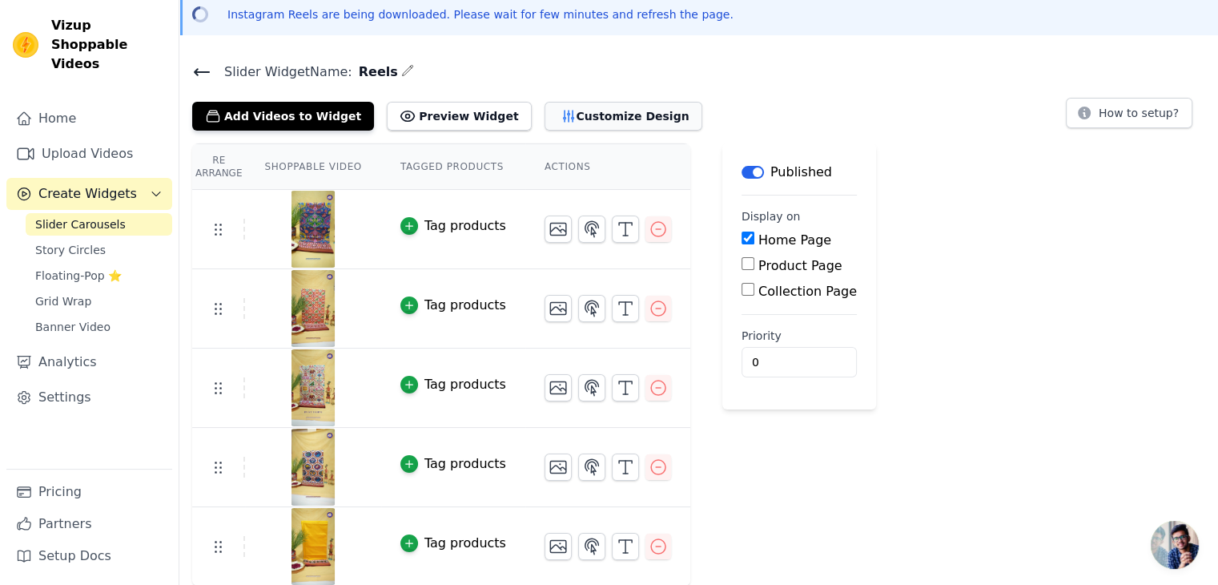
click at [561, 108] on icon "button" at bounding box center [569, 116] width 16 height 16
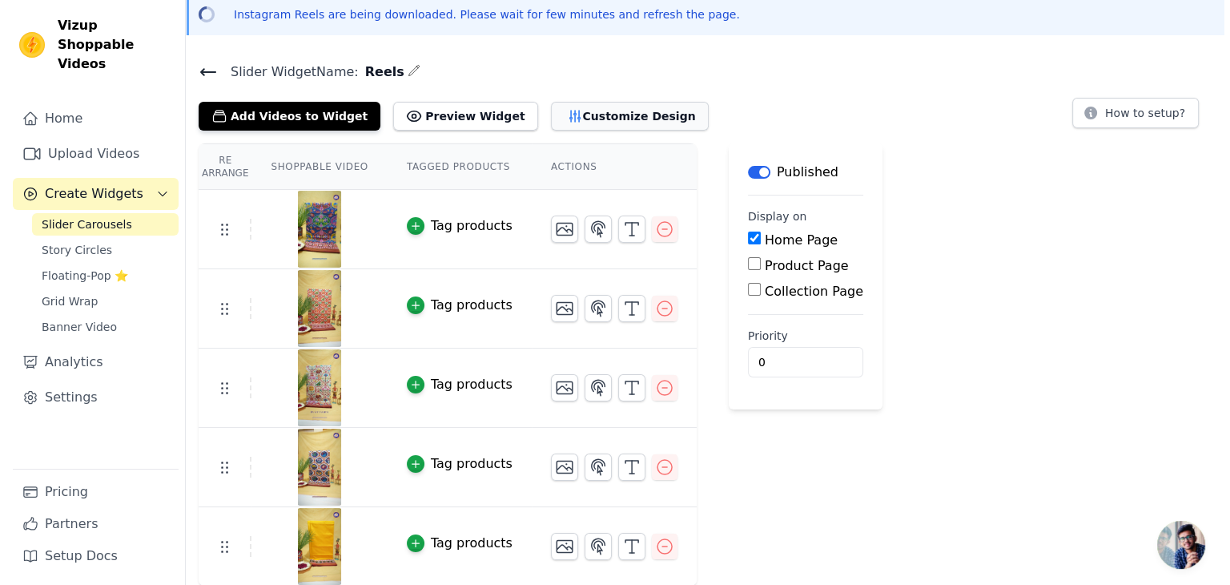
scroll to position [0, 0]
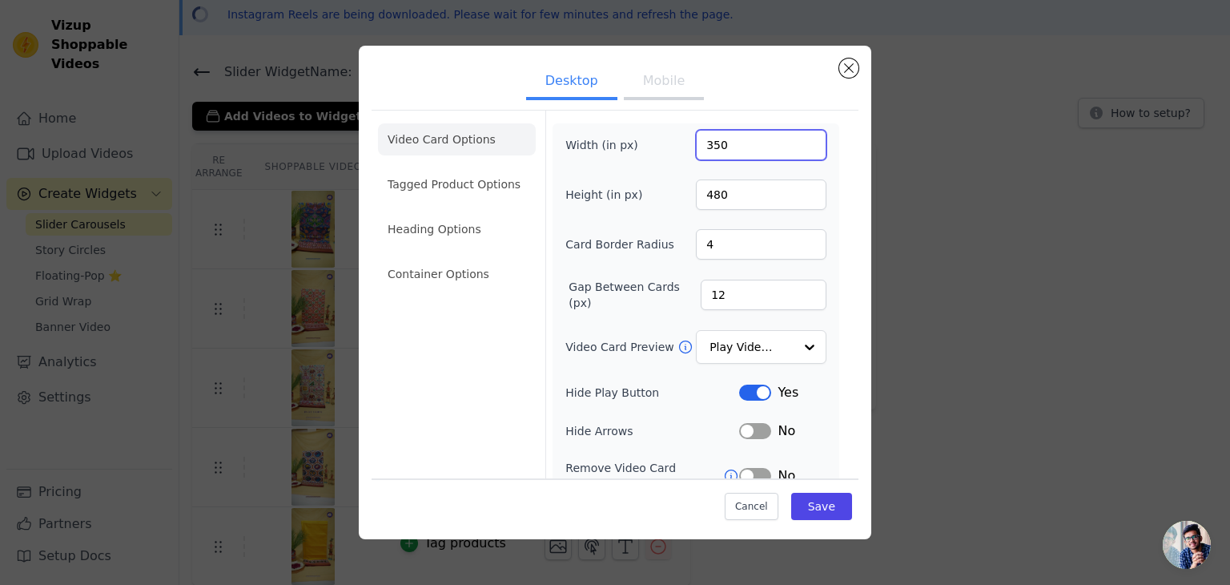
click at [710, 149] on input "350" at bounding box center [761, 145] width 131 height 30
type input "300"
click at [798, 510] on button "Save" at bounding box center [821, 506] width 61 height 27
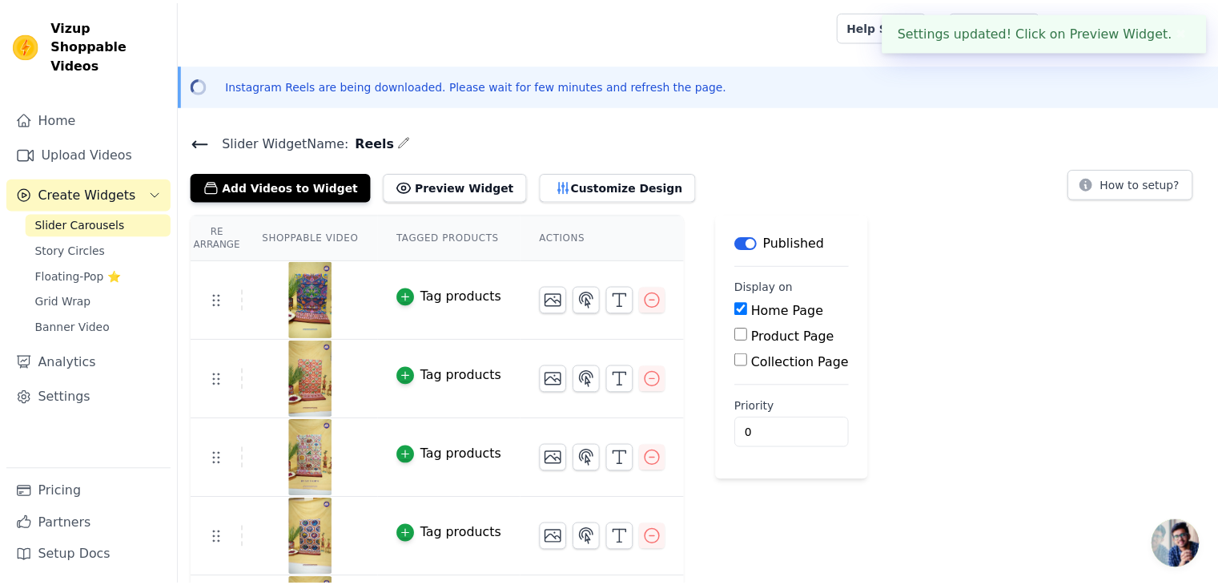
scroll to position [70, 0]
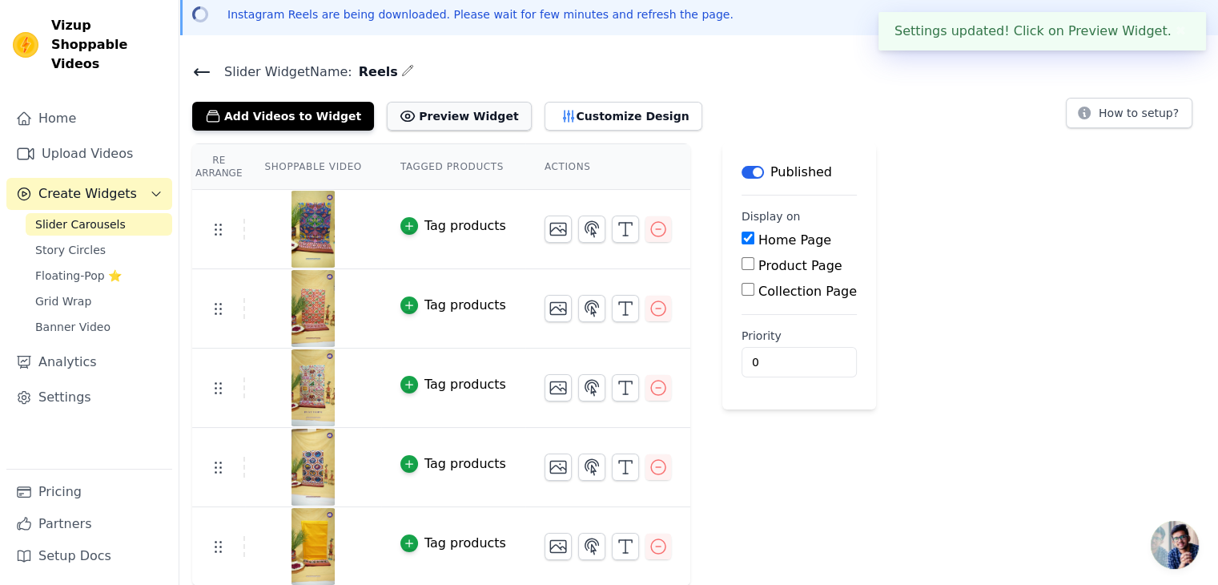
click at [448, 117] on button "Preview Widget" at bounding box center [459, 116] width 144 height 29
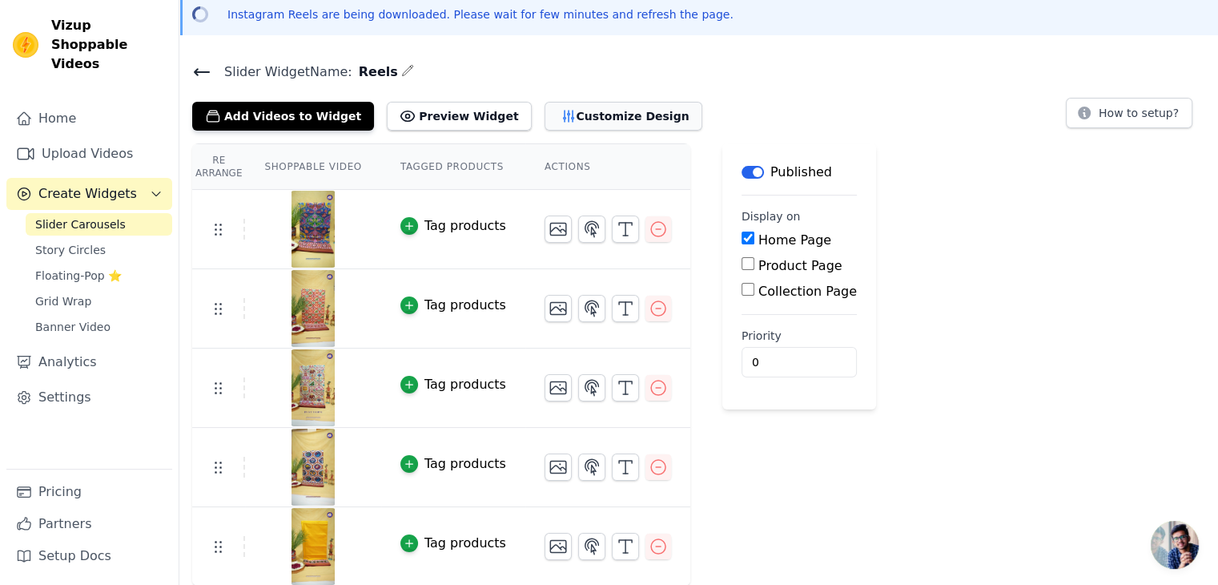
click at [566, 110] on button "Customize Design" at bounding box center [624, 116] width 158 height 29
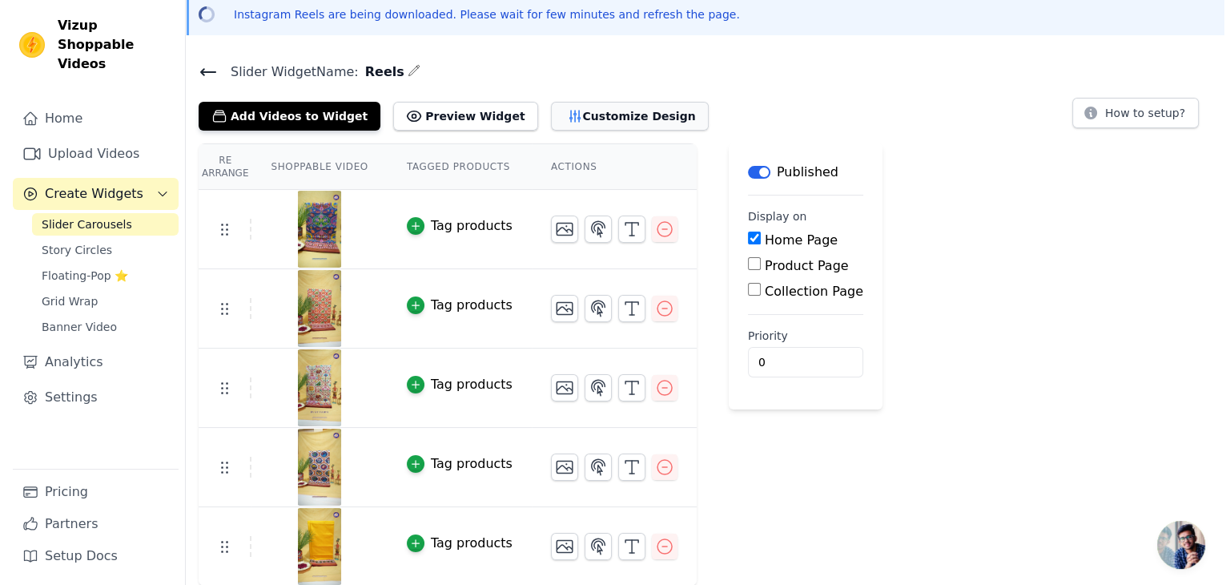
scroll to position [0, 0]
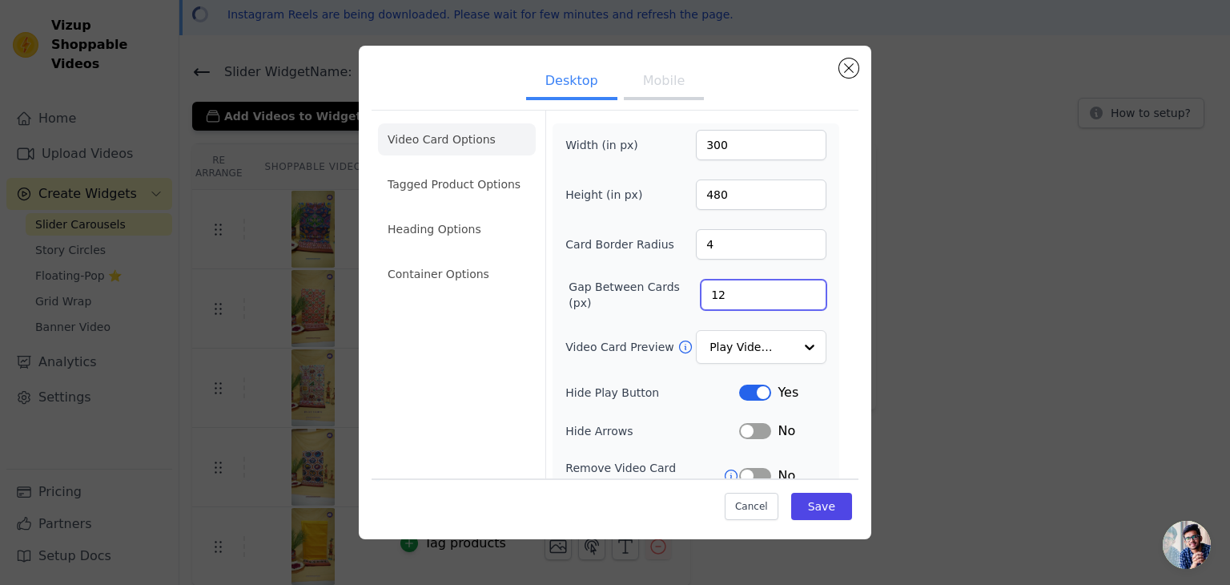
click at [740, 293] on input "12" at bounding box center [764, 295] width 126 height 30
type input "1"
type input "20"
click at [769, 343] on input "Video Card Preview" at bounding box center [751, 348] width 82 height 32
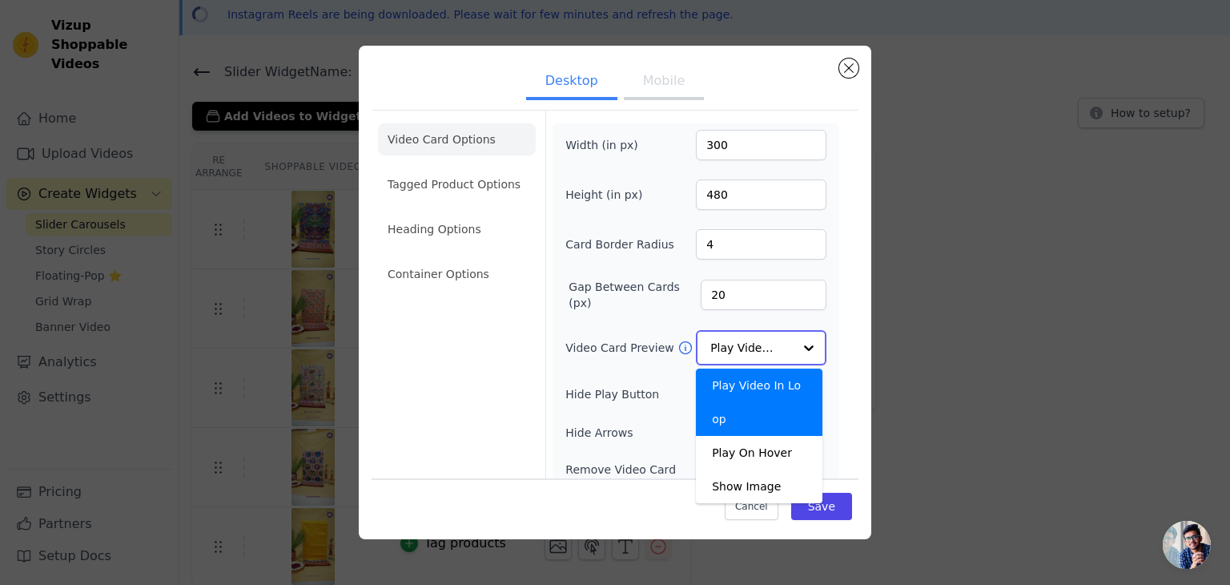
click at [769, 343] on input "Video Card Preview" at bounding box center [751, 348] width 82 height 32
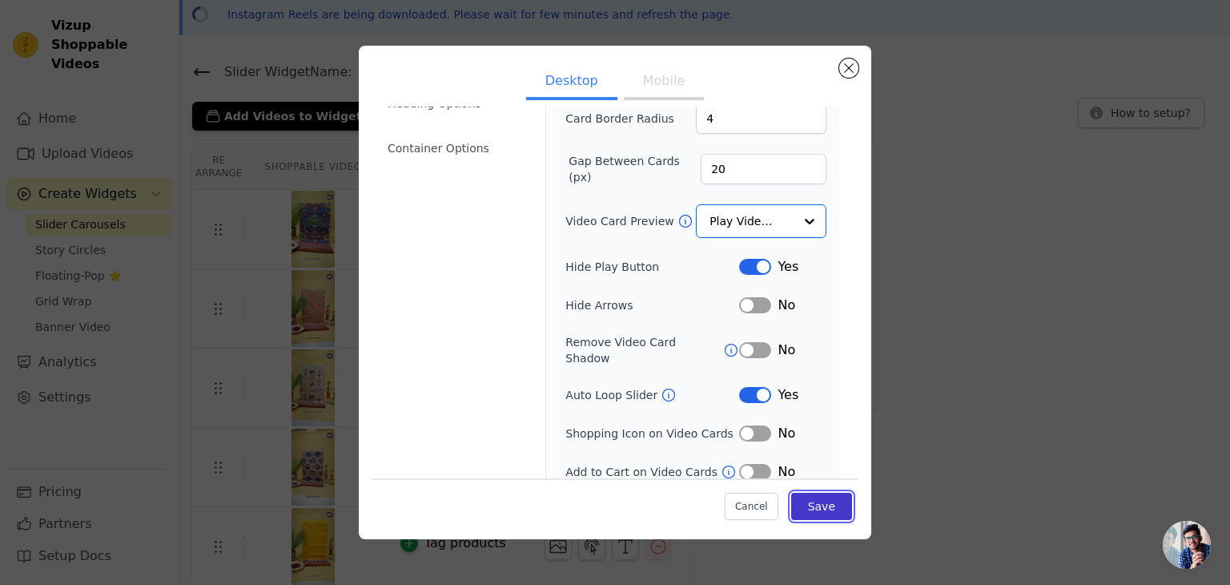
scroll to position [125, 0]
click at [810, 512] on button "Save" at bounding box center [821, 506] width 61 height 27
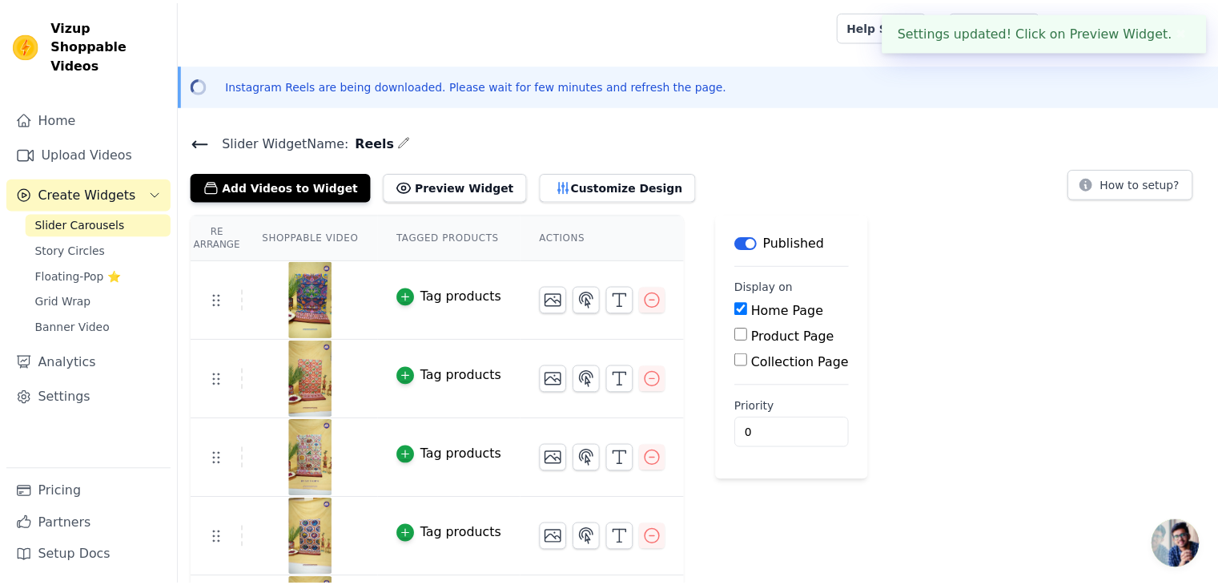
scroll to position [70, 0]
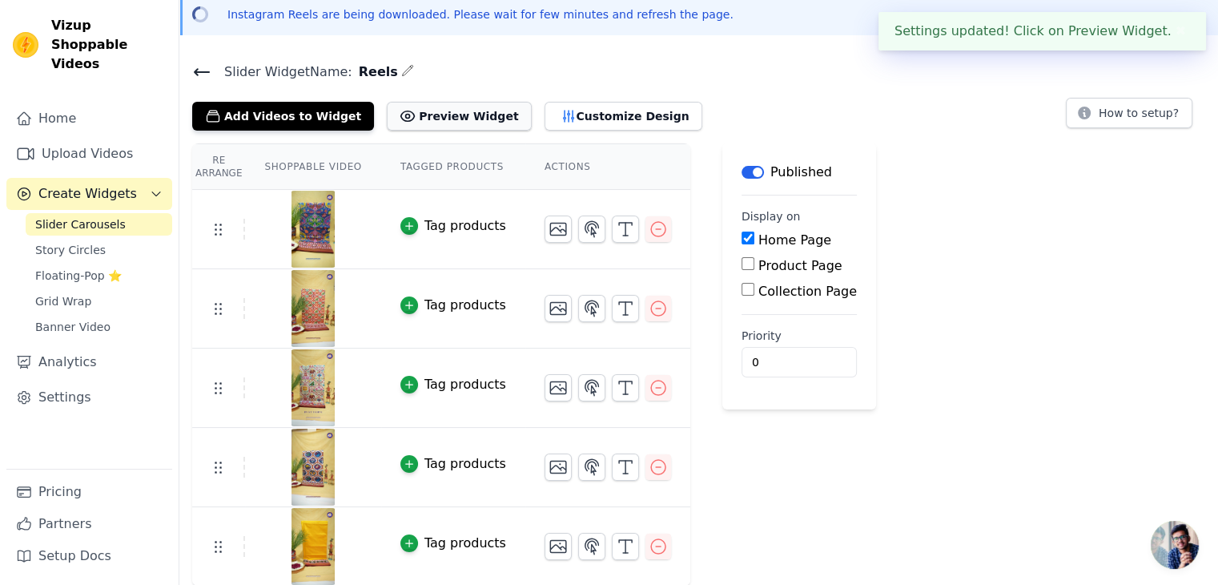
click at [440, 115] on button "Preview Widget" at bounding box center [459, 116] width 144 height 29
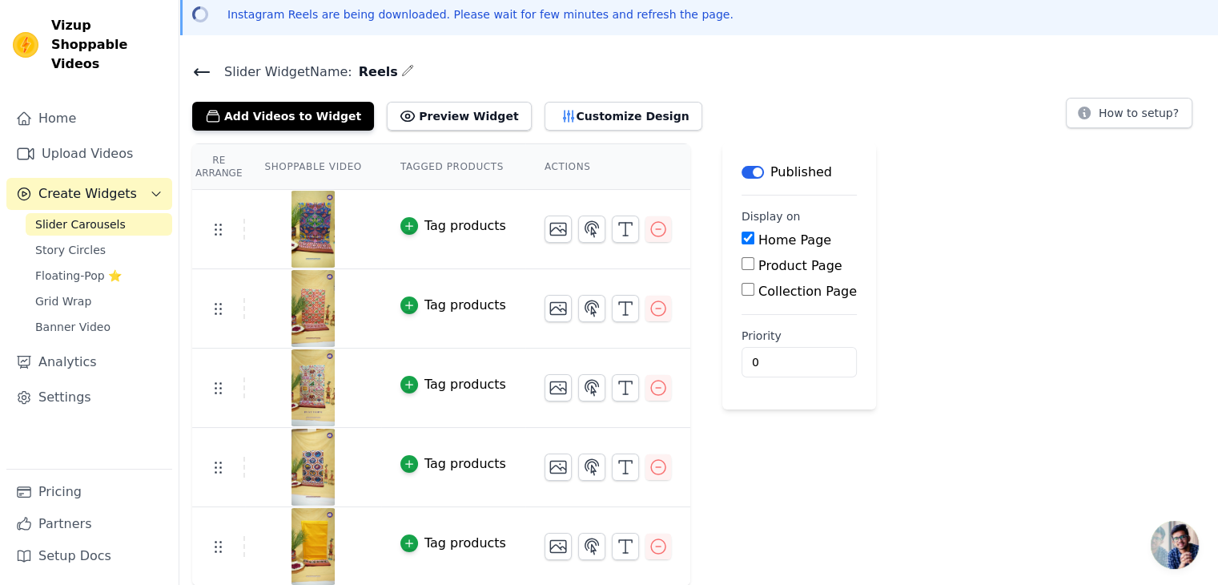
click at [401, 67] on icon "button" at bounding box center [407, 70] width 13 height 13
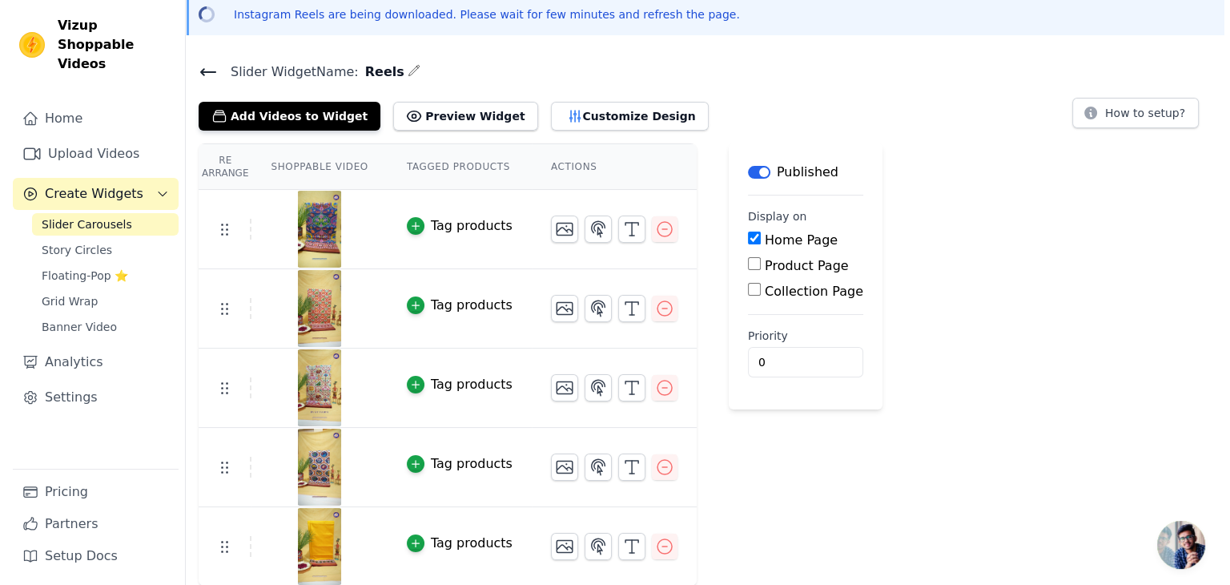
scroll to position [0, 0]
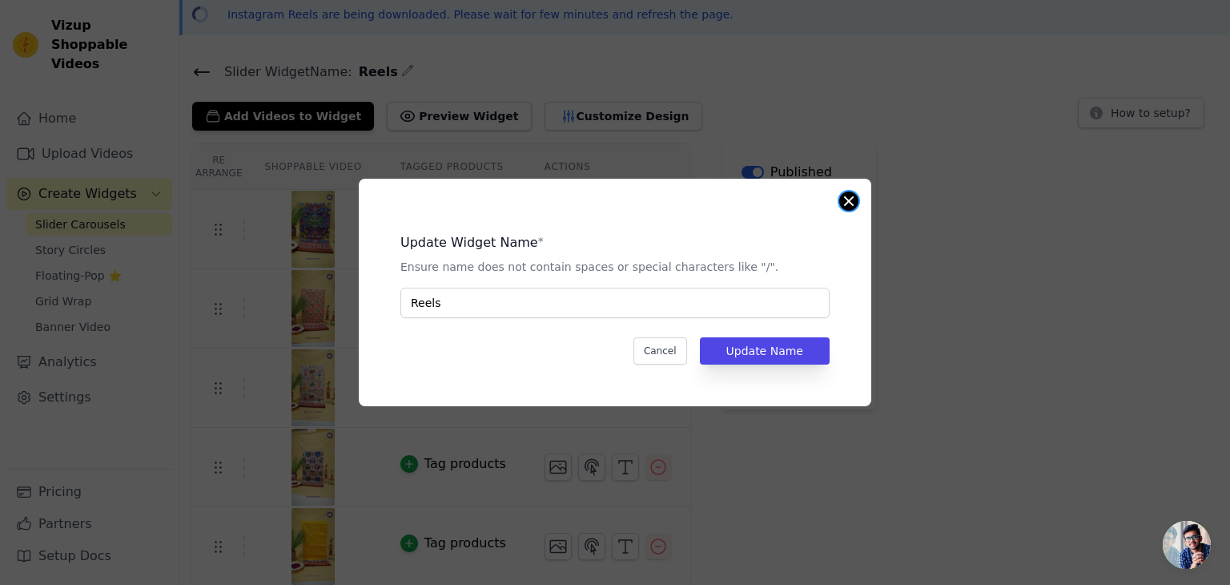
click at [847, 199] on button "Close modal" at bounding box center [848, 200] width 19 height 19
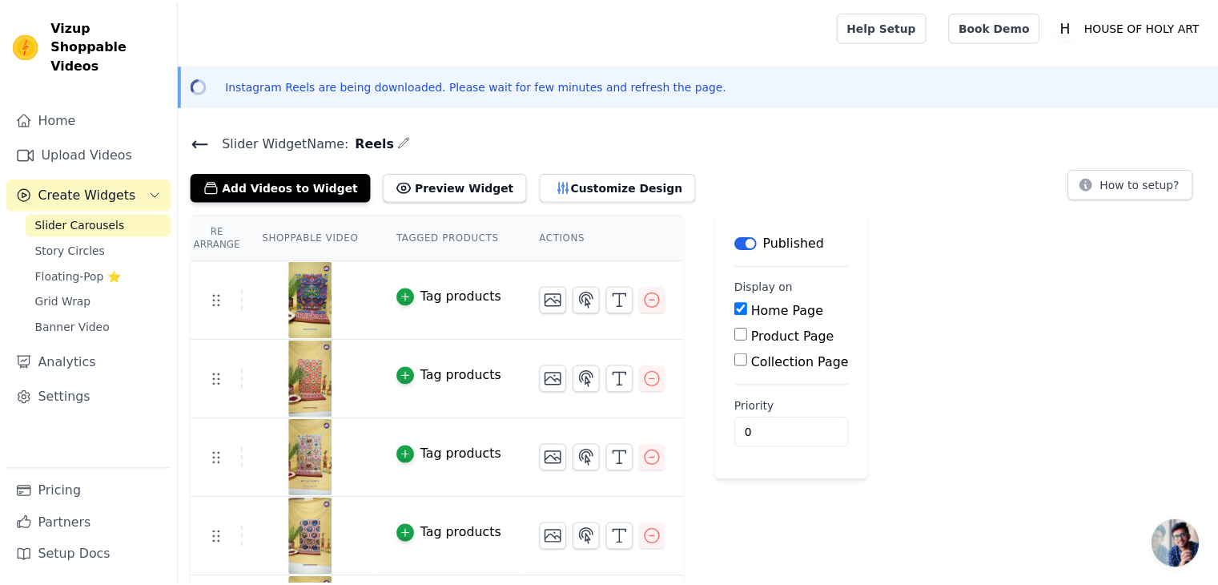
scroll to position [70, 0]
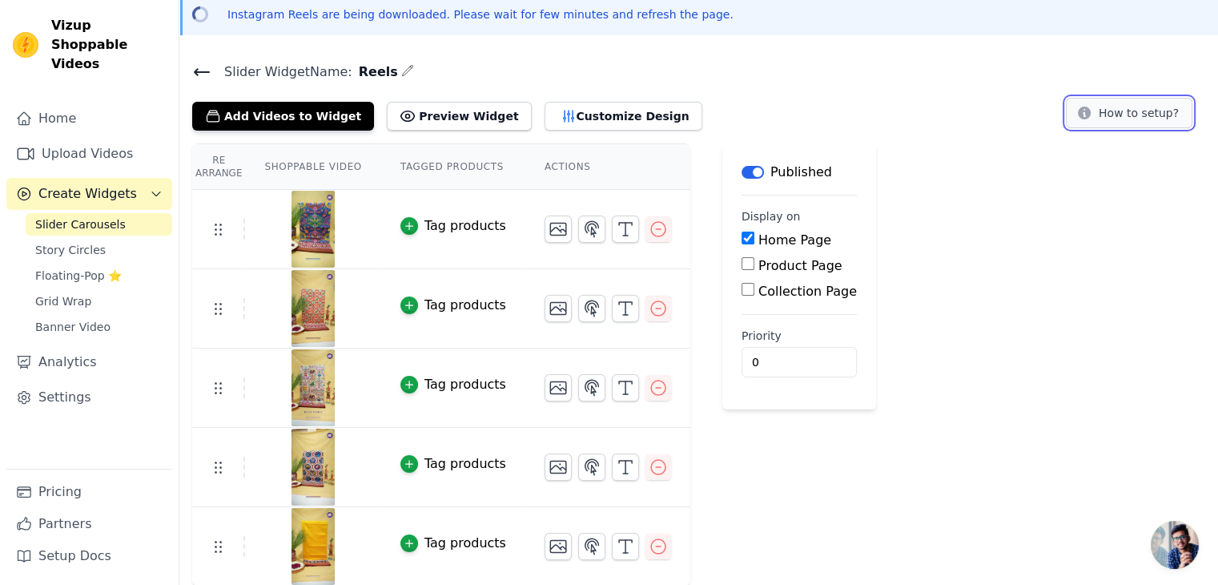
click at [1129, 116] on button "How to setup?" at bounding box center [1129, 113] width 127 height 30
